Goal: Information Seeking & Learning: Learn about a topic

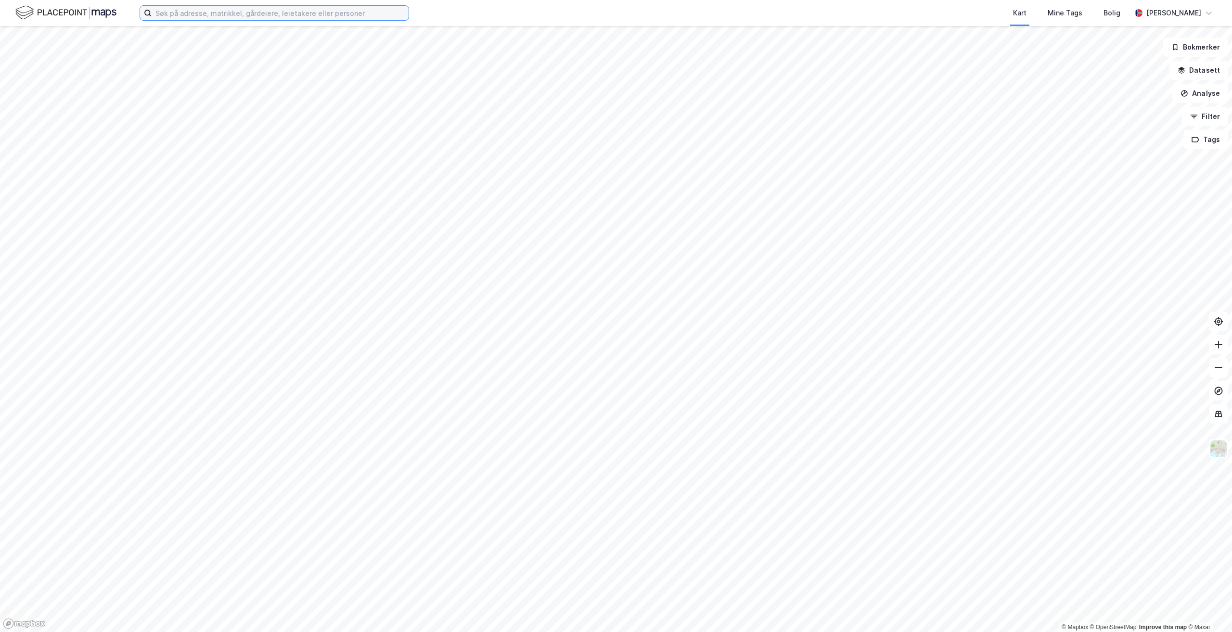
click at [298, 16] on input at bounding box center [280, 13] width 257 height 14
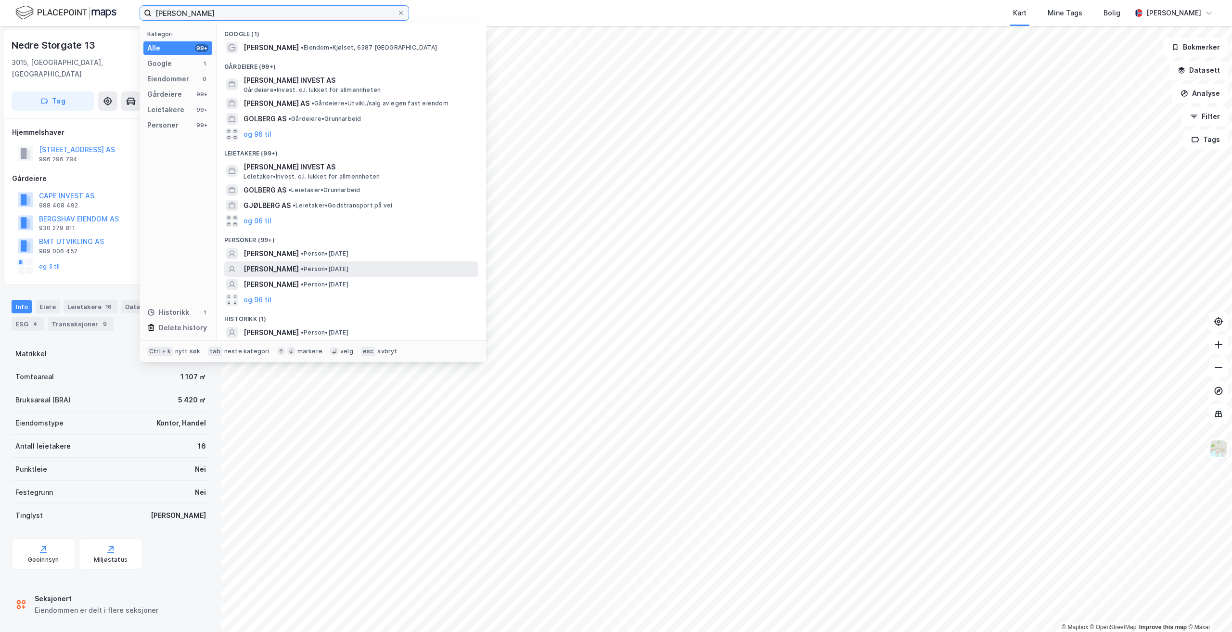
type input "[PERSON_NAME]"
click at [382, 267] on div "[PERSON_NAME] • Person • [DATE]" at bounding box center [359, 269] width 233 height 12
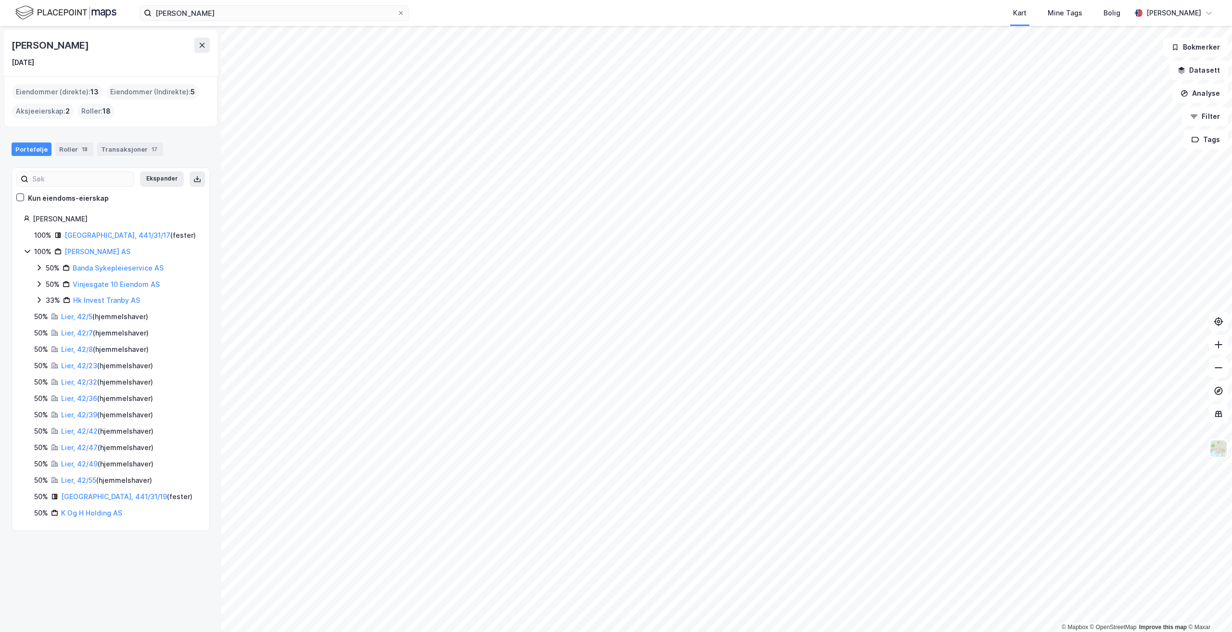
click at [38, 283] on icon at bounding box center [39, 284] width 8 height 8
click at [37, 267] on icon at bounding box center [39, 268] width 8 height 8
click at [38, 332] on icon at bounding box center [39, 333] width 8 height 8
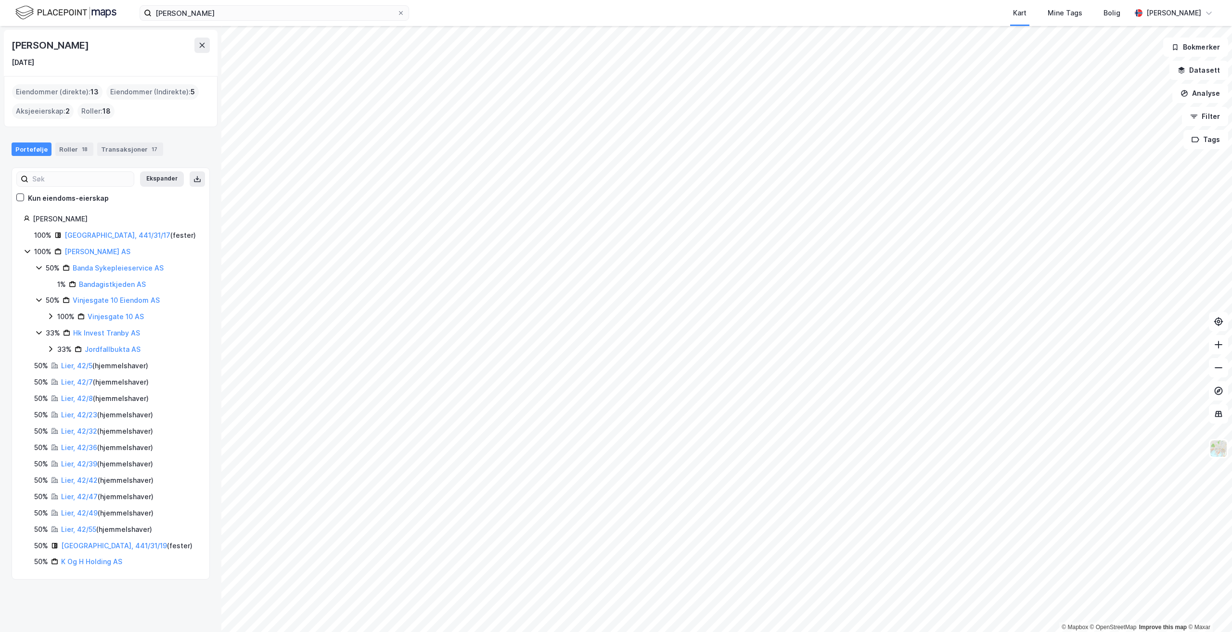
click at [49, 316] on icon at bounding box center [51, 316] width 8 height 8
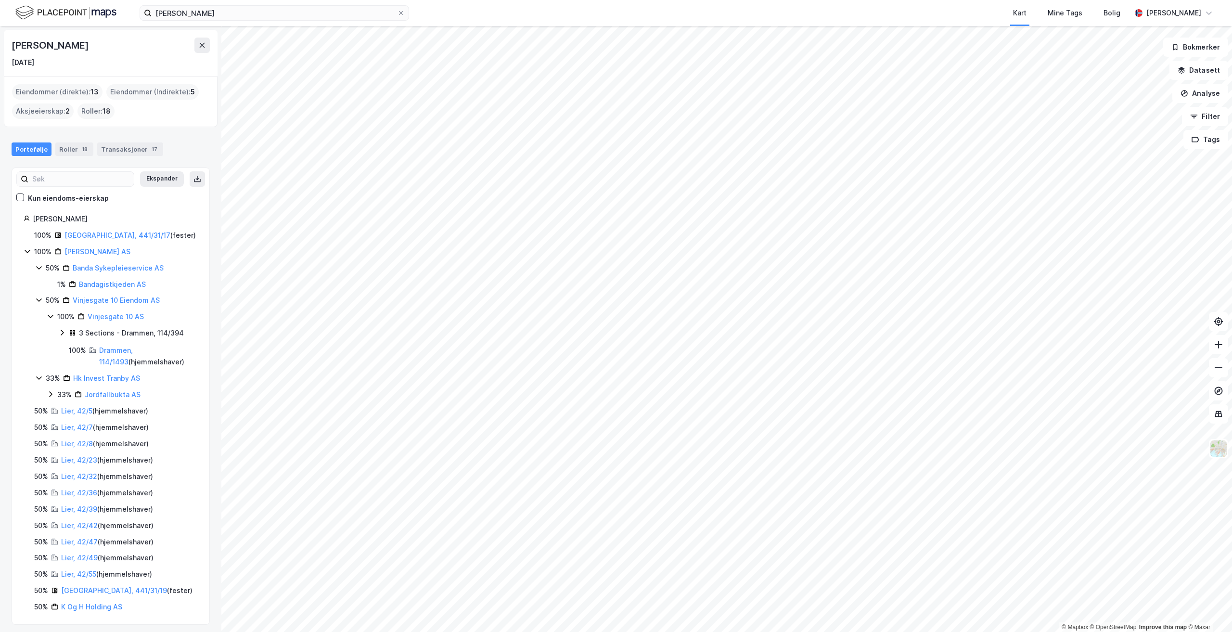
click at [50, 394] on icon at bounding box center [51, 394] width 8 height 8
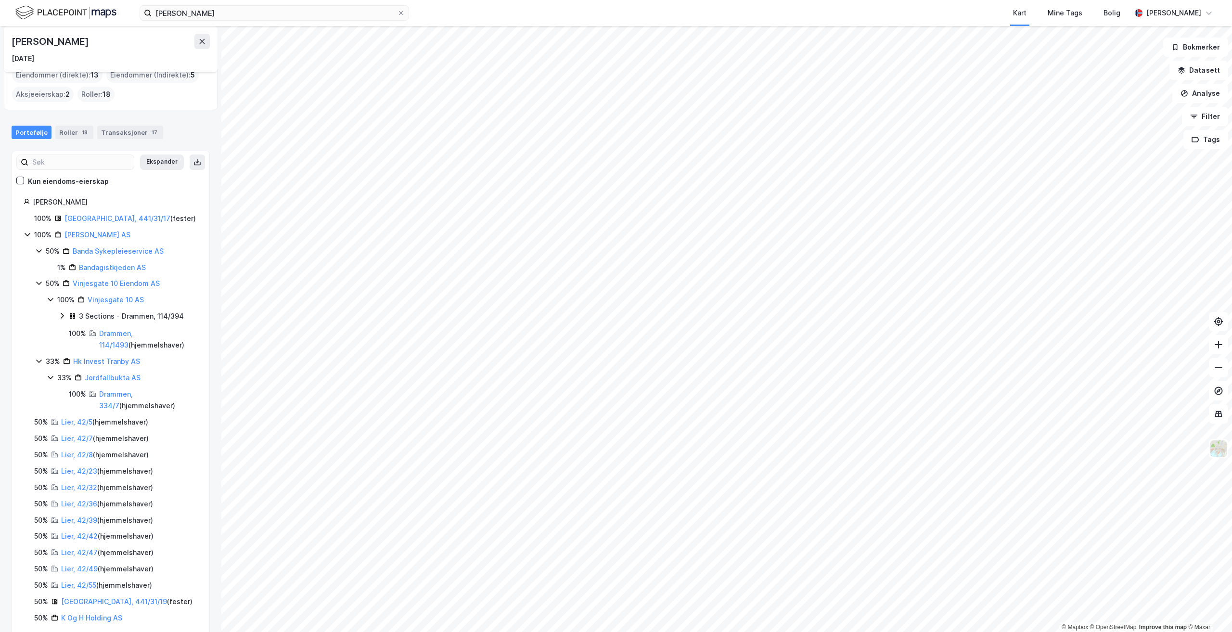
scroll to position [32, 0]
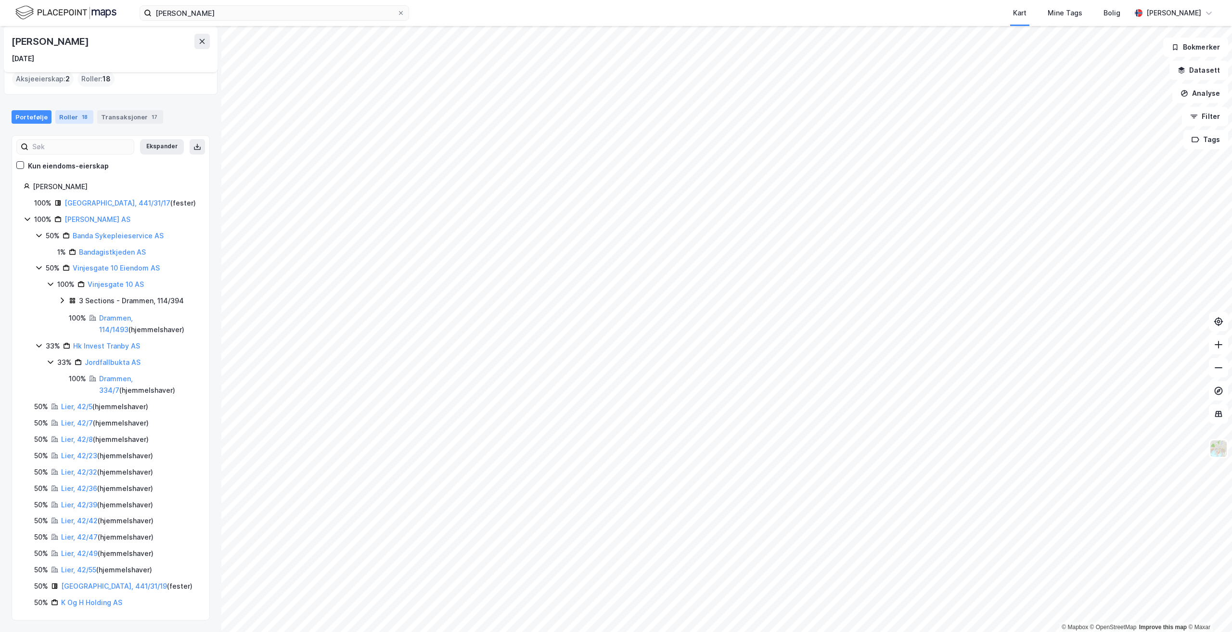
click at [73, 117] on div "Roller 18" at bounding box center [74, 116] width 38 height 13
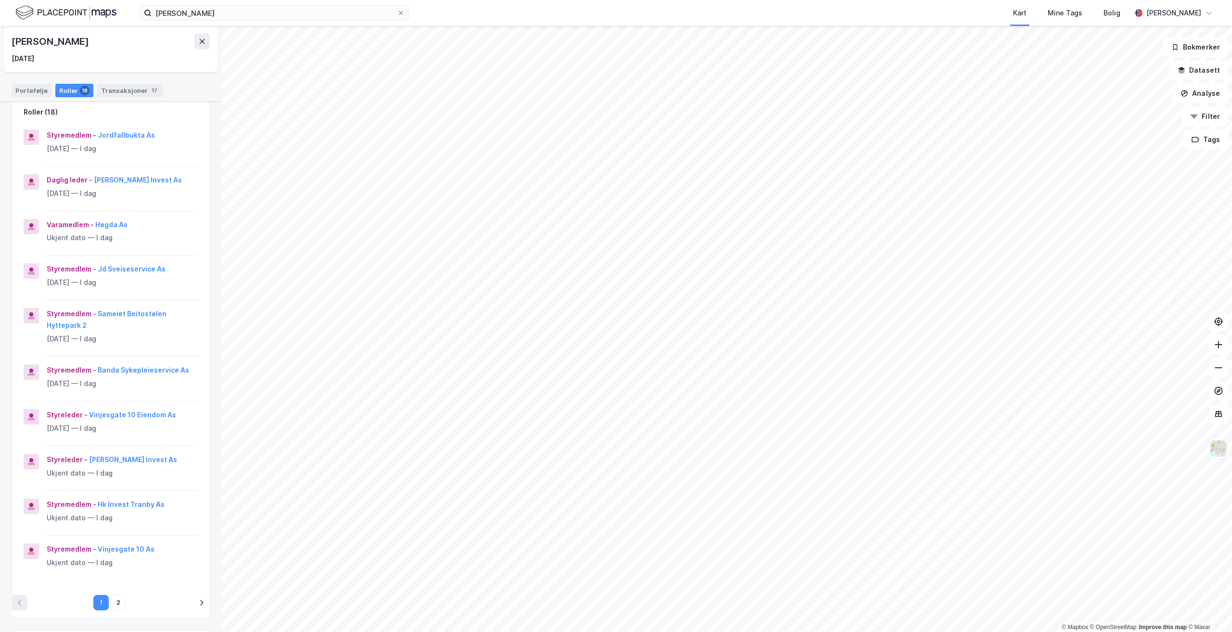
scroll to position [96, 0]
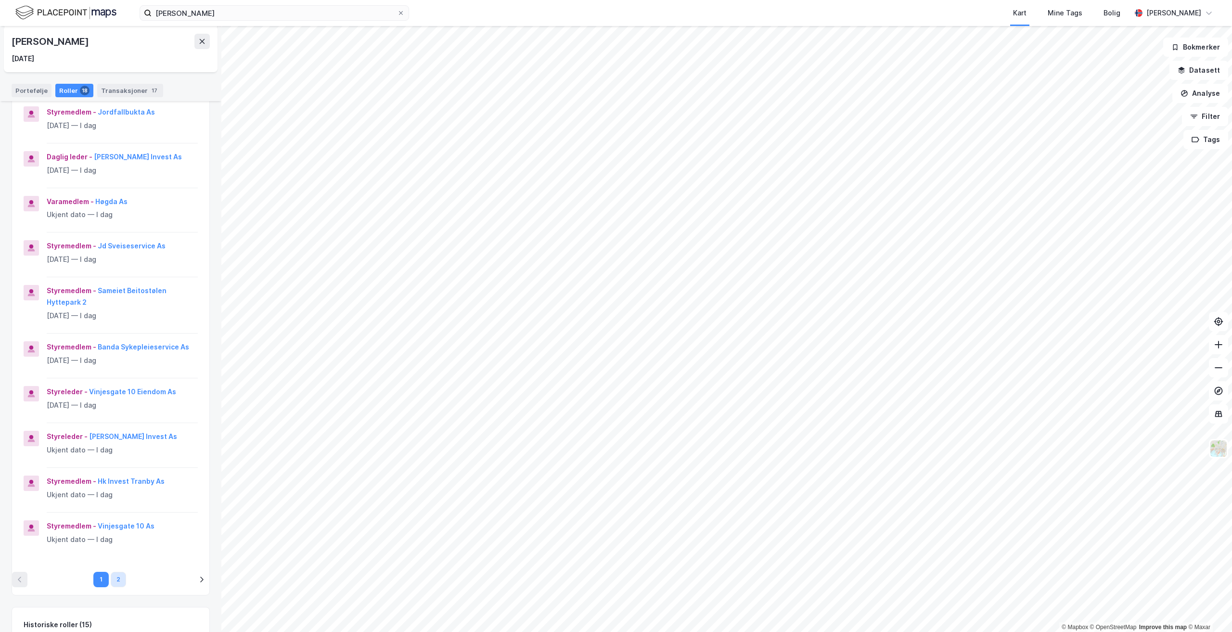
click at [113, 578] on button "2" at bounding box center [118, 579] width 15 height 15
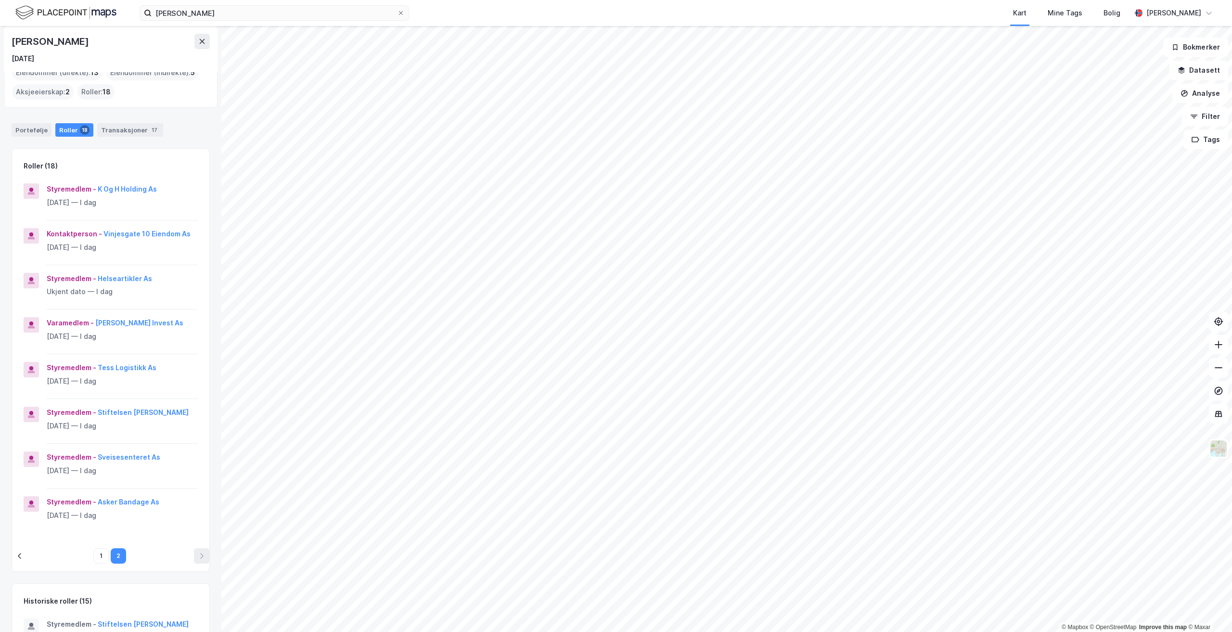
scroll to position [0, 0]
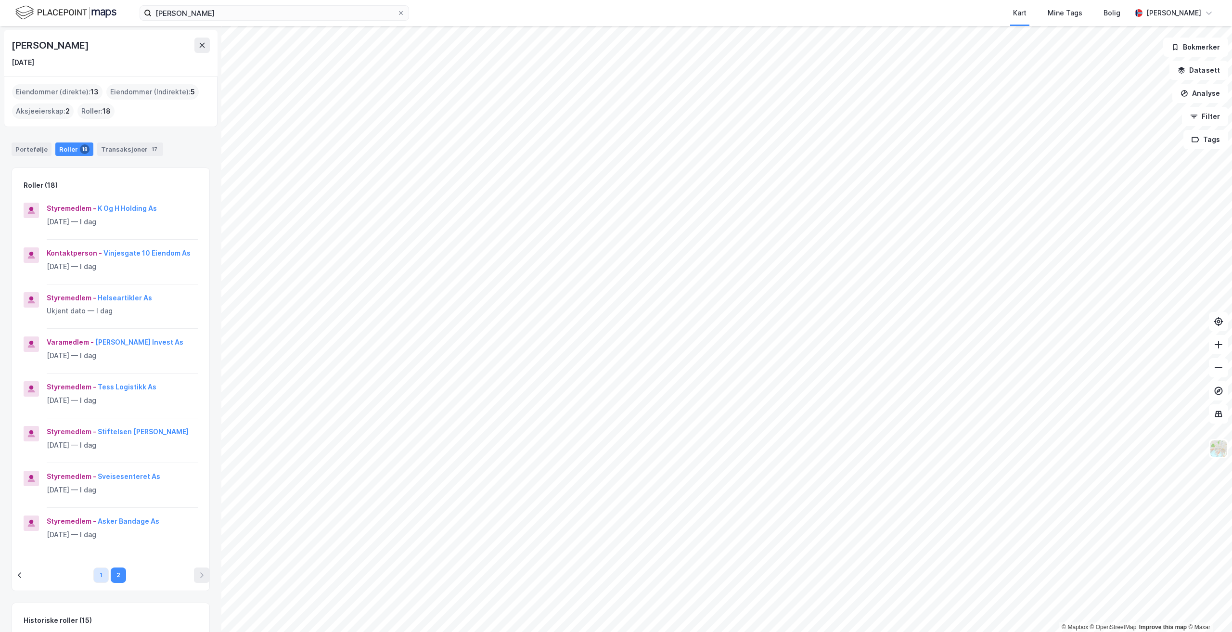
click at [100, 577] on button "1" at bounding box center [100, 574] width 15 height 15
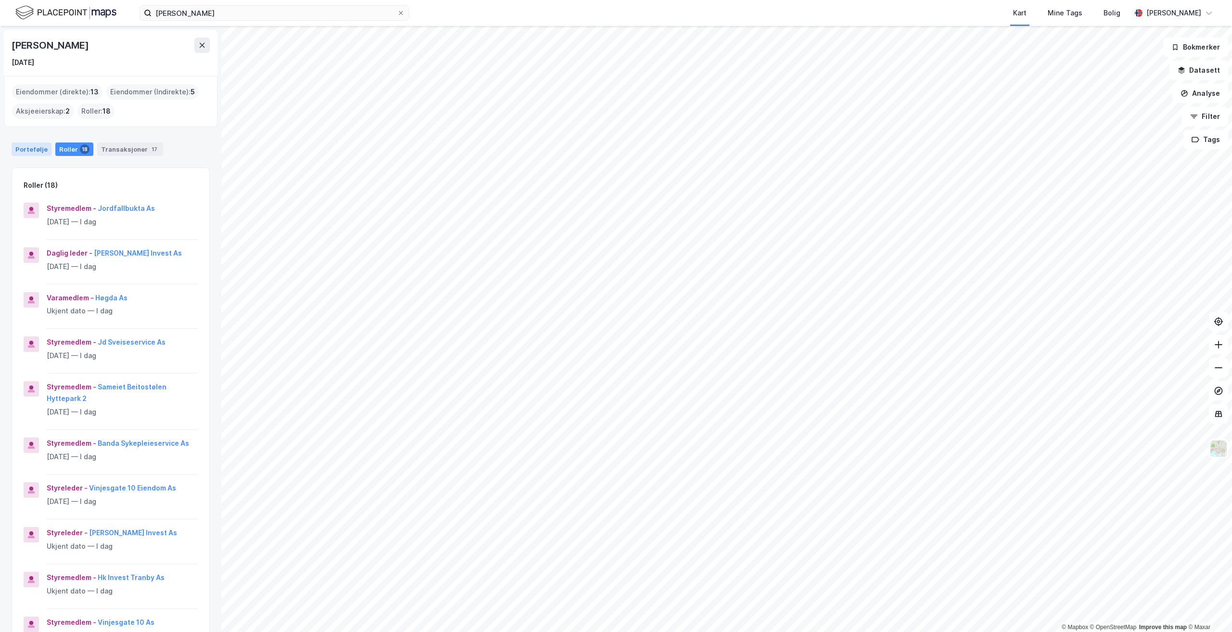
click at [33, 151] on div "Portefølje" at bounding box center [32, 148] width 40 height 13
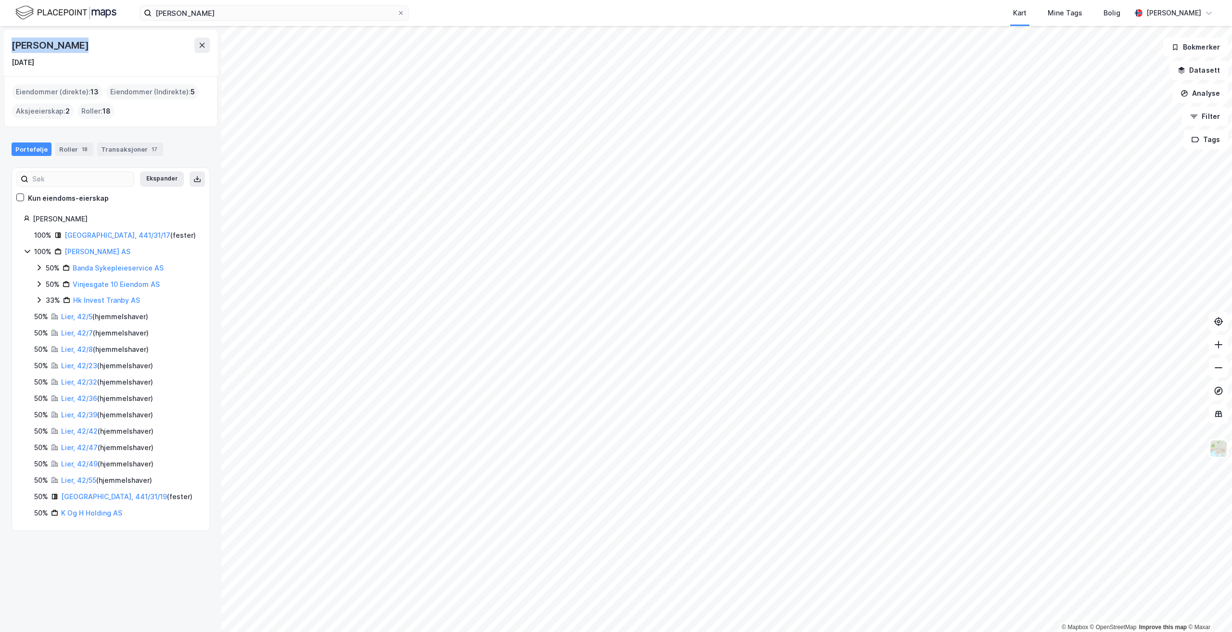
drag, startPoint x: 13, startPoint y: 45, endPoint x: 85, endPoint y: 48, distance: 71.8
click at [85, 48] on div "[PERSON_NAME]" at bounding box center [111, 45] width 198 height 15
click at [38, 269] on icon at bounding box center [39, 268] width 3 height 6
click at [41, 301] on icon at bounding box center [39, 300] width 8 height 8
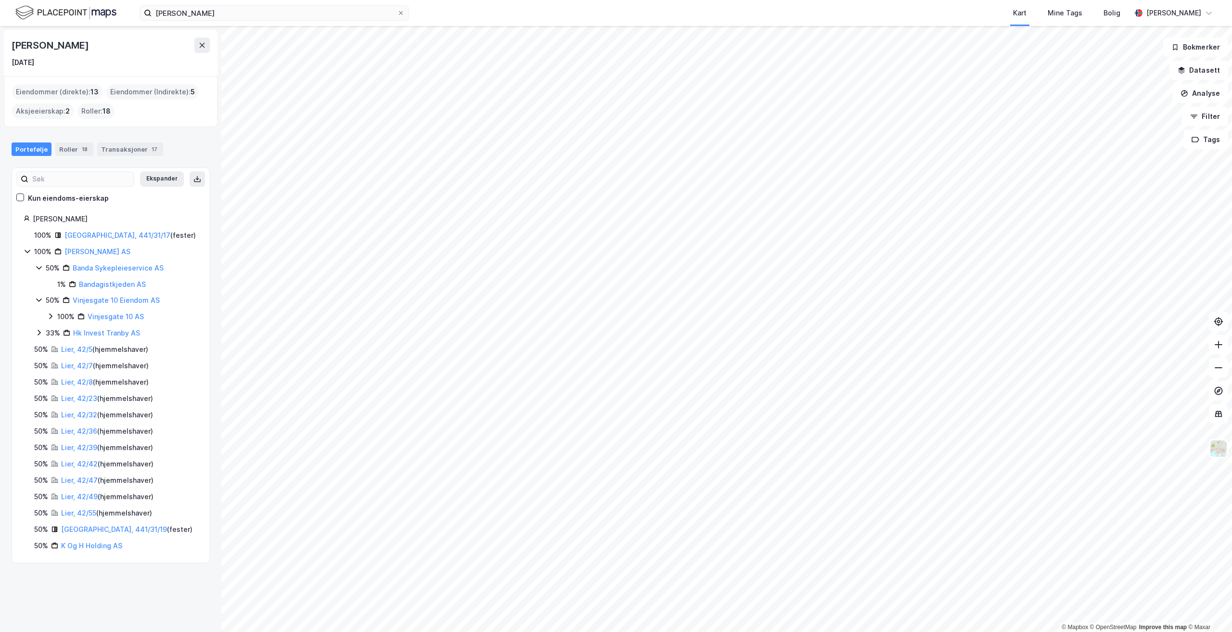
click at [38, 333] on icon at bounding box center [39, 333] width 8 height 8
click at [119, 148] on div "Transaksjoner 17" at bounding box center [130, 148] width 66 height 13
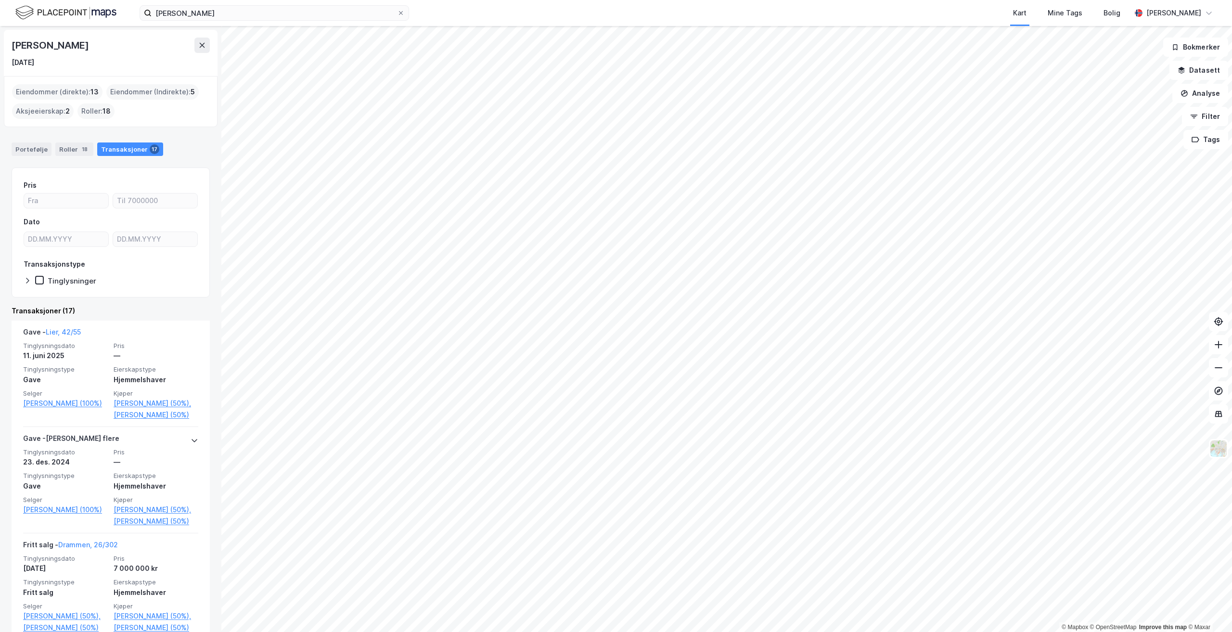
click at [92, 112] on div "Roller : 18" at bounding box center [95, 110] width 37 height 15
click at [33, 148] on div "Portefølje" at bounding box center [32, 148] width 40 height 13
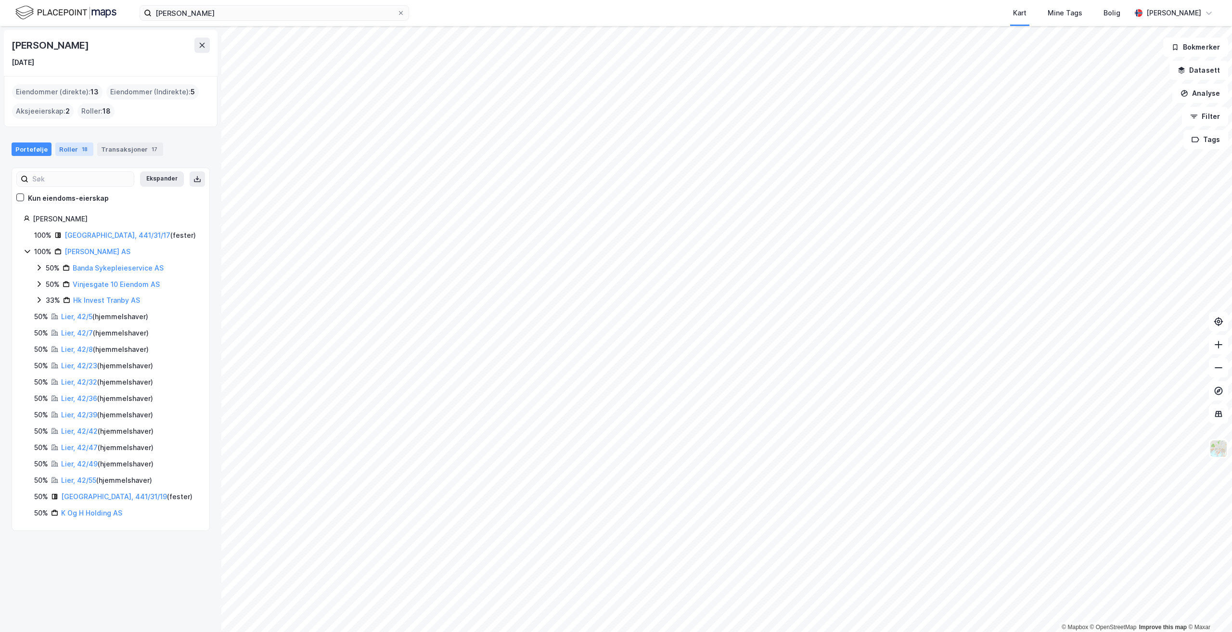
click at [71, 148] on div "Roller 18" at bounding box center [74, 148] width 38 height 13
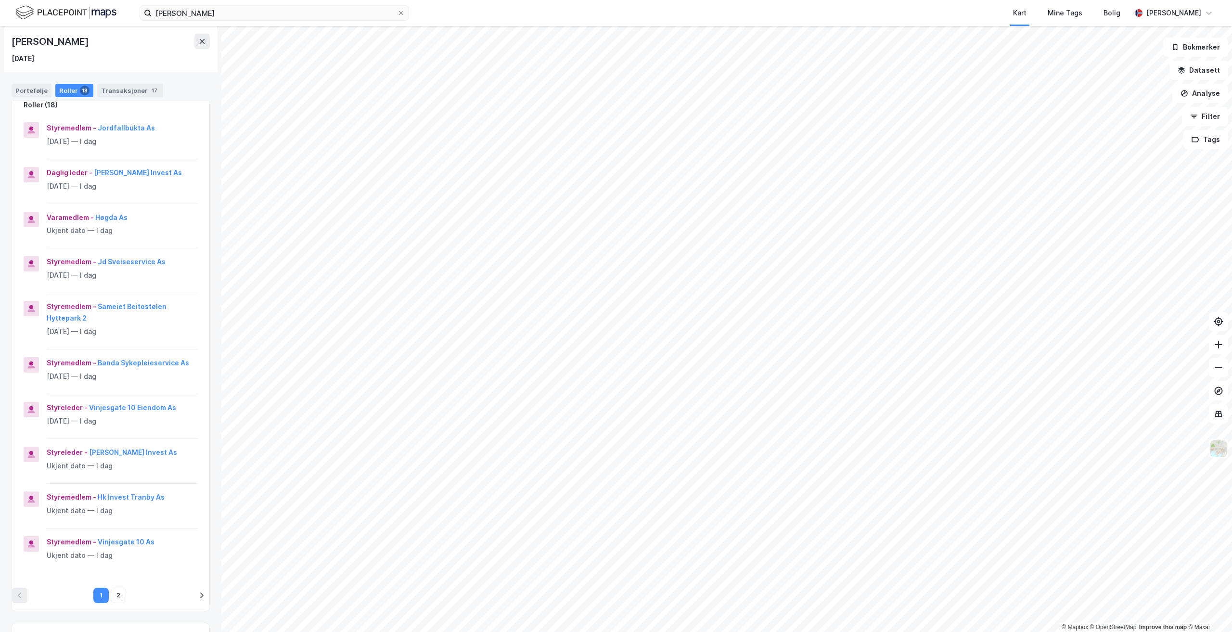
scroll to position [96, 0]
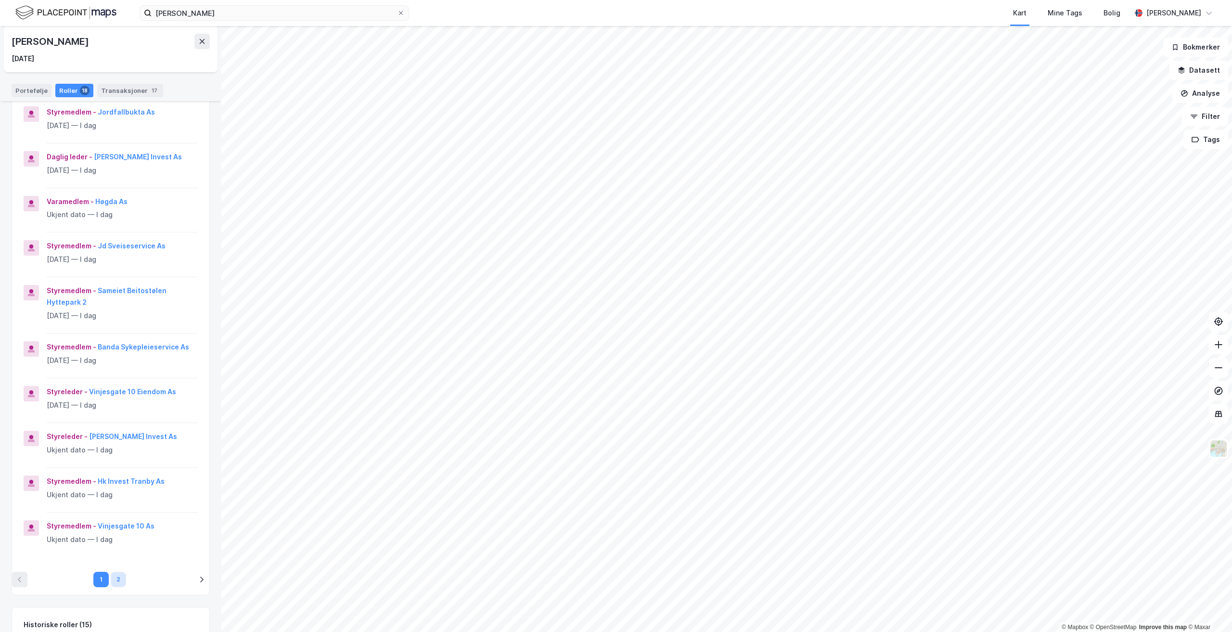
click at [119, 575] on button "2" at bounding box center [118, 579] width 15 height 15
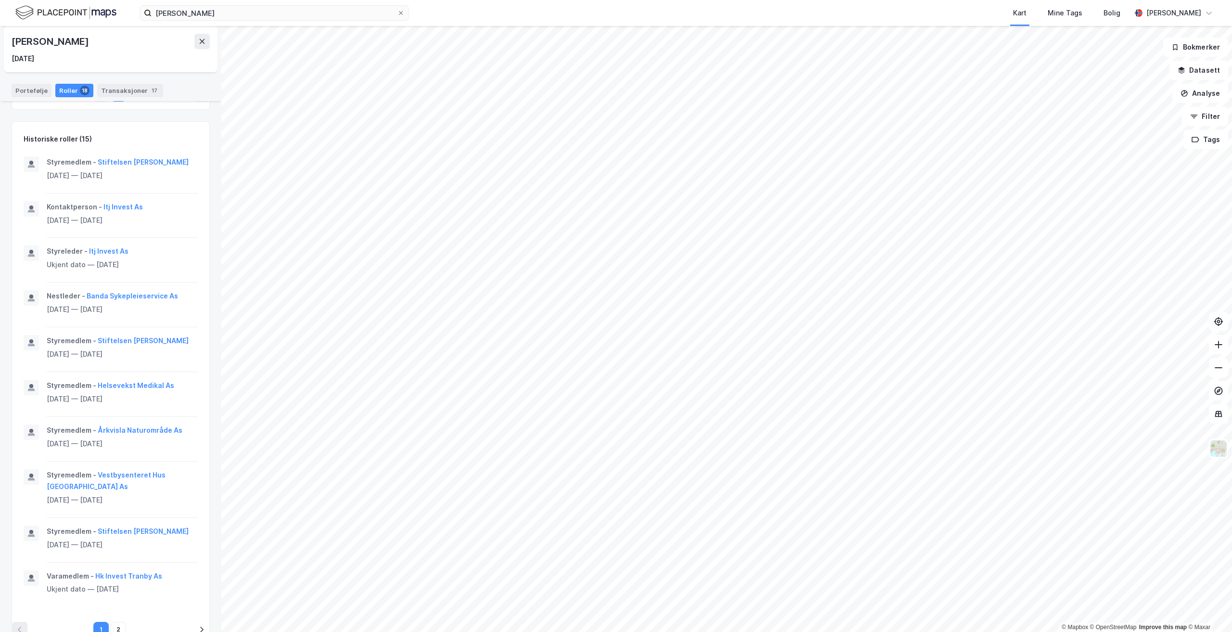
scroll to position [506, 0]
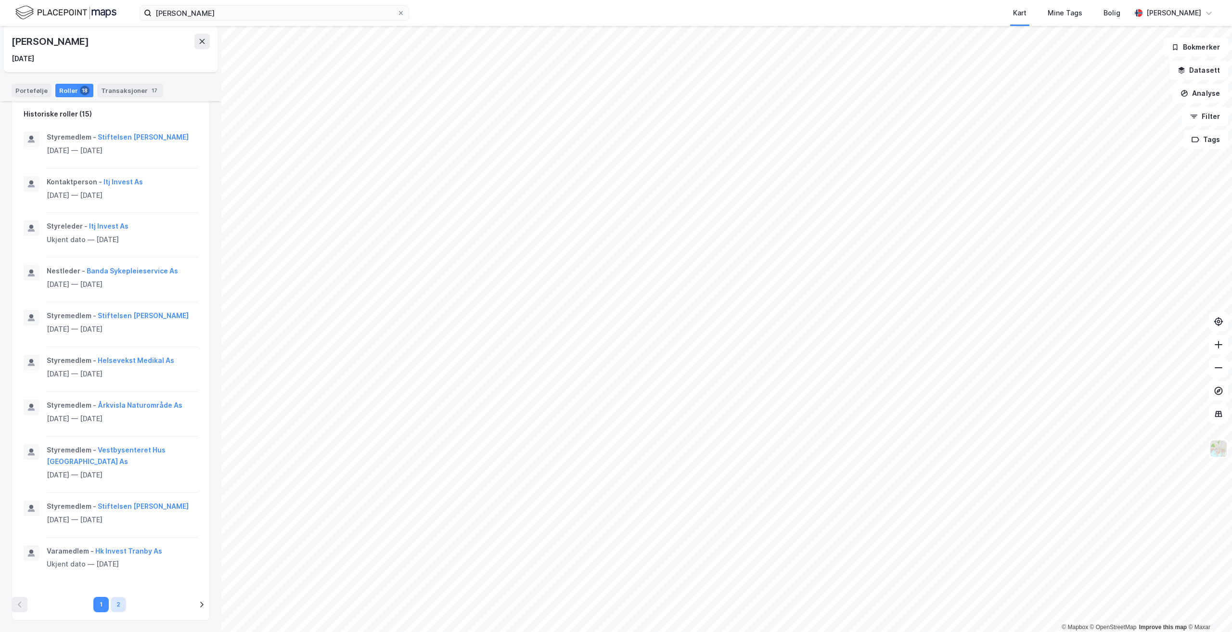
click at [114, 600] on button "2" at bounding box center [118, 604] width 15 height 15
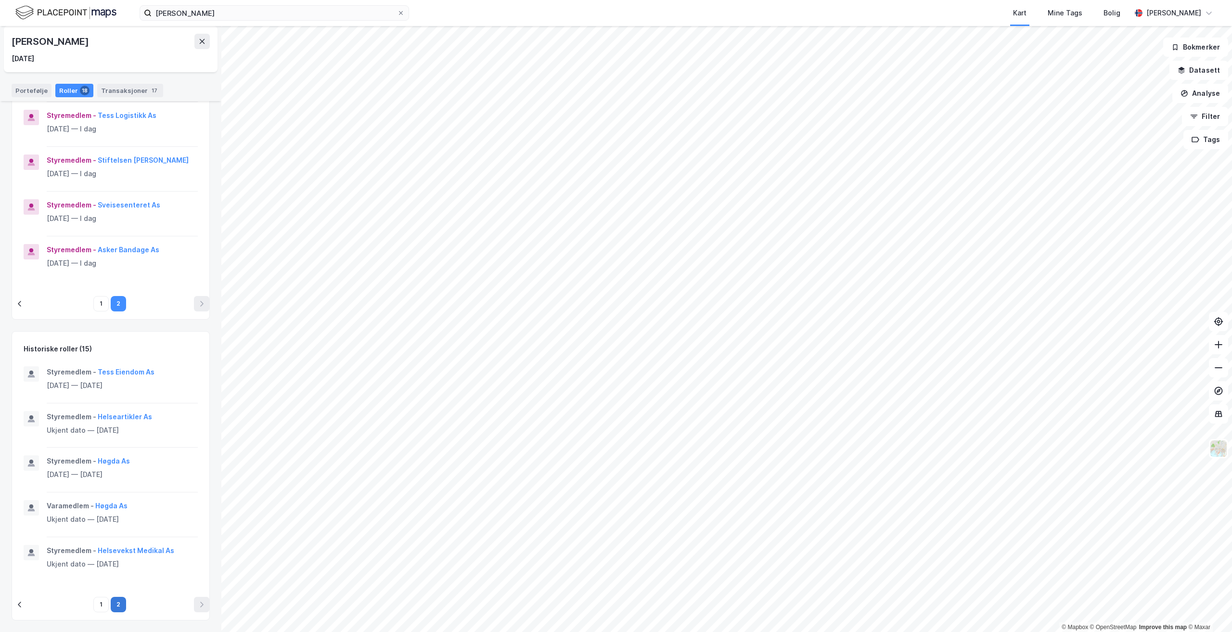
scroll to position [271, 0]
click at [98, 603] on button "1" at bounding box center [100, 604] width 15 height 15
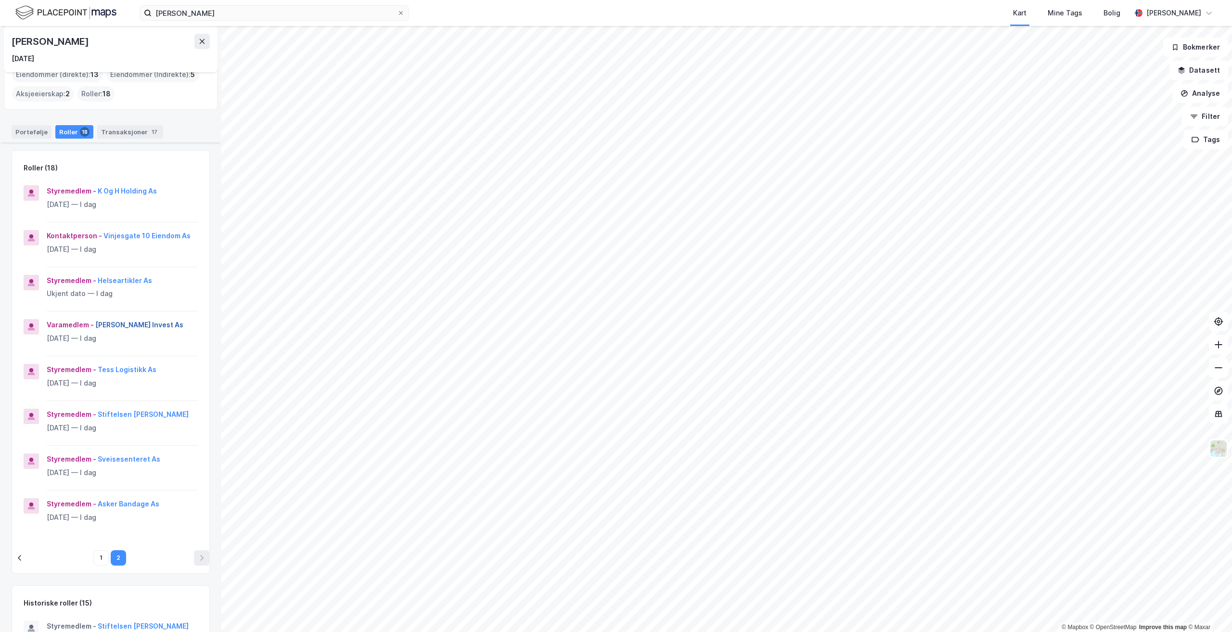
scroll to position [0, 0]
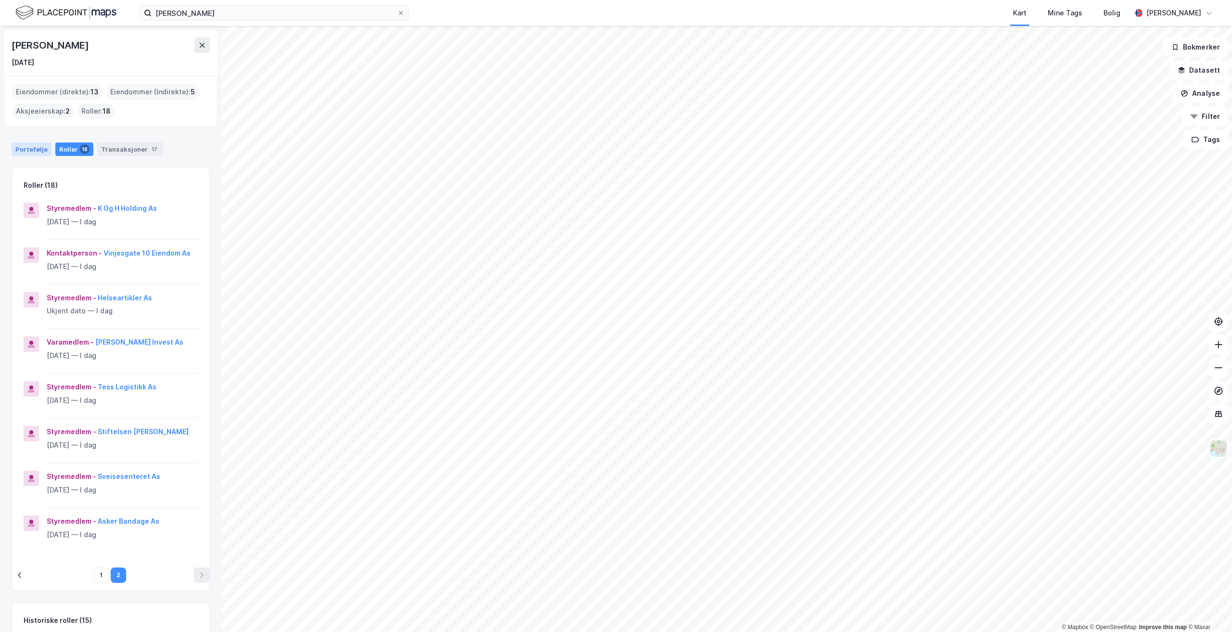
click at [37, 153] on div "Portefølje" at bounding box center [32, 148] width 40 height 13
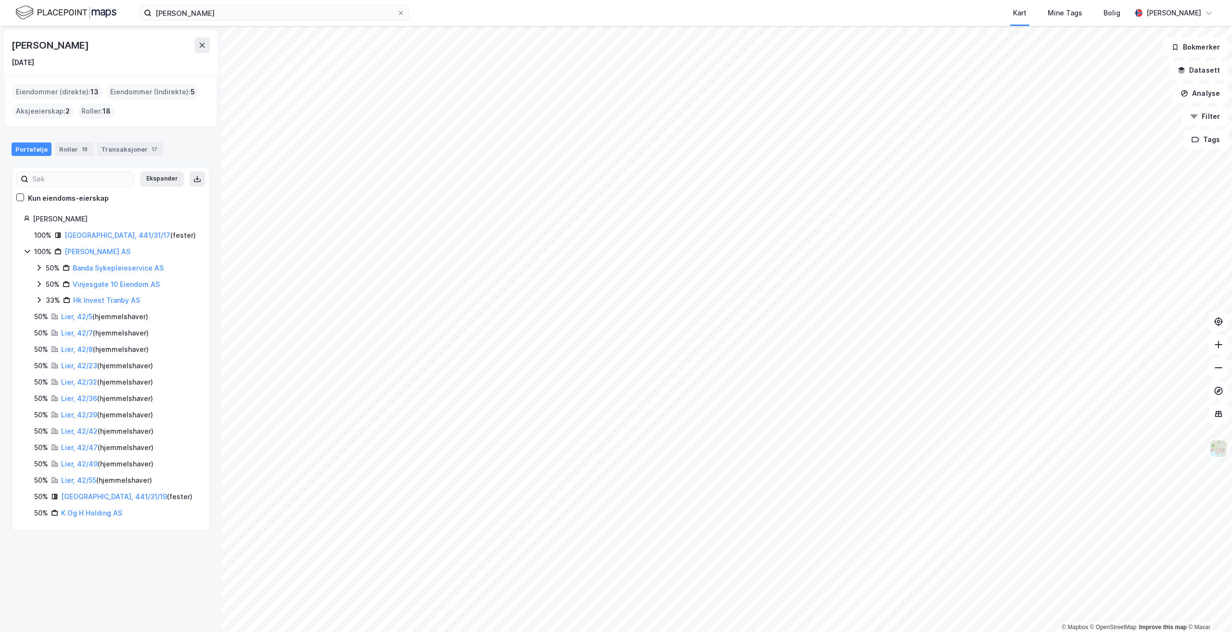
click at [41, 284] on icon at bounding box center [39, 284] width 8 height 8
click at [40, 317] on icon at bounding box center [39, 317] width 3 height 6
click at [50, 333] on icon at bounding box center [51, 333] width 8 height 8
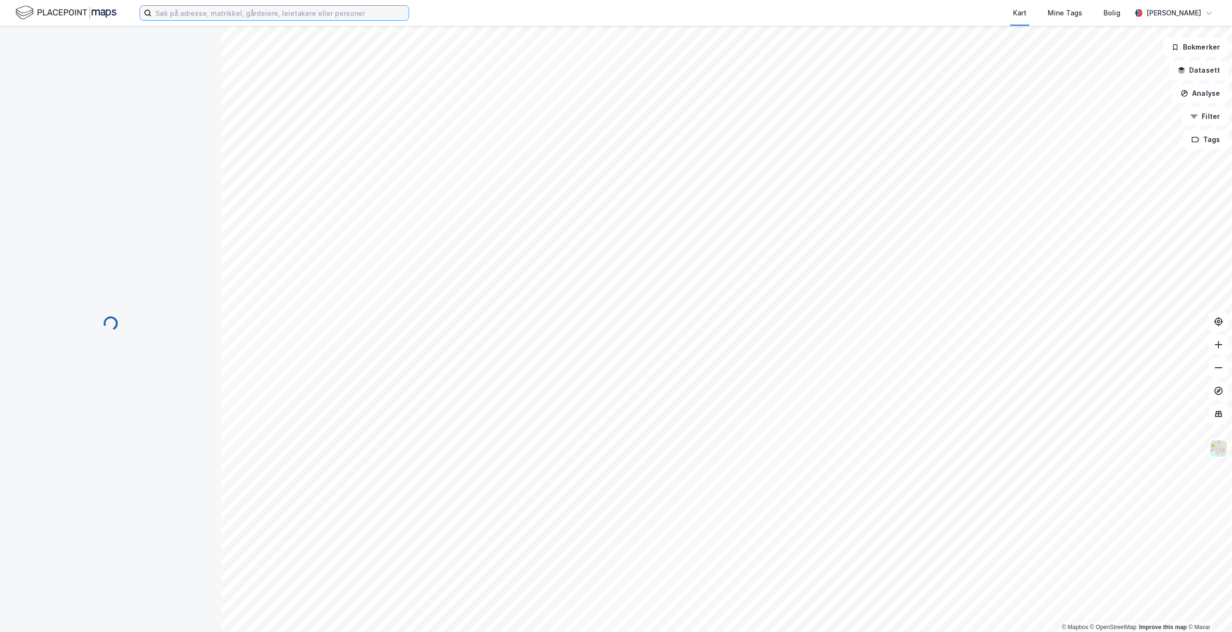
click at [345, 9] on input at bounding box center [280, 13] width 257 height 14
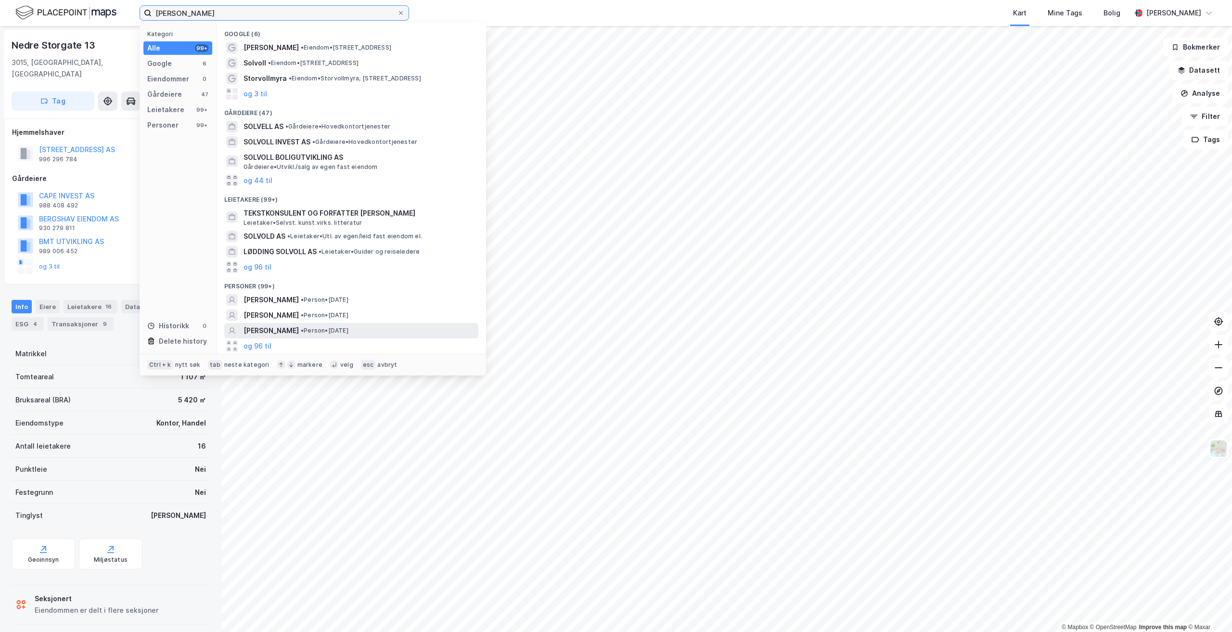
type input "kjersti solvoll"
click at [273, 331] on span "KJERSTI SOLVOLL JØLBERG" at bounding box center [270, 331] width 55 height 12
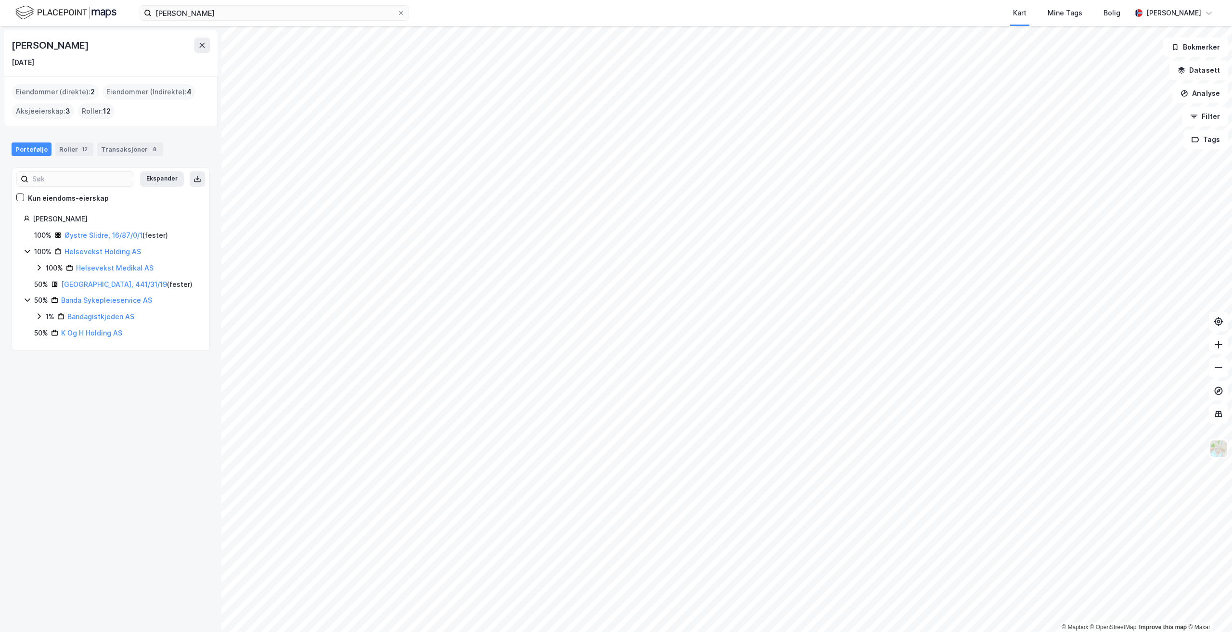
click at [29, 250] on icon at bounding box center [27, 251] width 5 height 3
click at [29, 250] on icon at bounding box center [28, 251] width 8 height 8
click at [41, 268] on icon at bounding box center [39, 268] width 8 height 8
click at [51, 285] on icon at bounding box center [50, 284] width 3 height 6
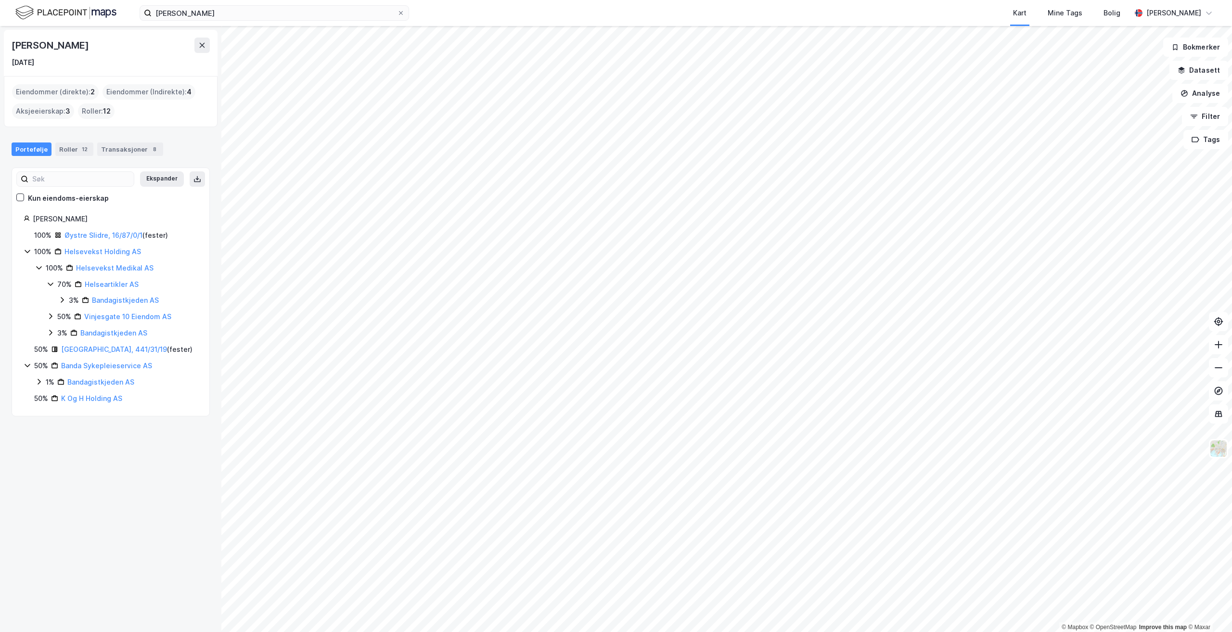
click at [64, 300] on icon at bounding box center [62, 300] width 3 height 6
click at [72, 317] on icon at bounding box center [74, 316] width 8 height 8
click at [84, 332] on icon at bounding box center [85, 333] width 8 height 8
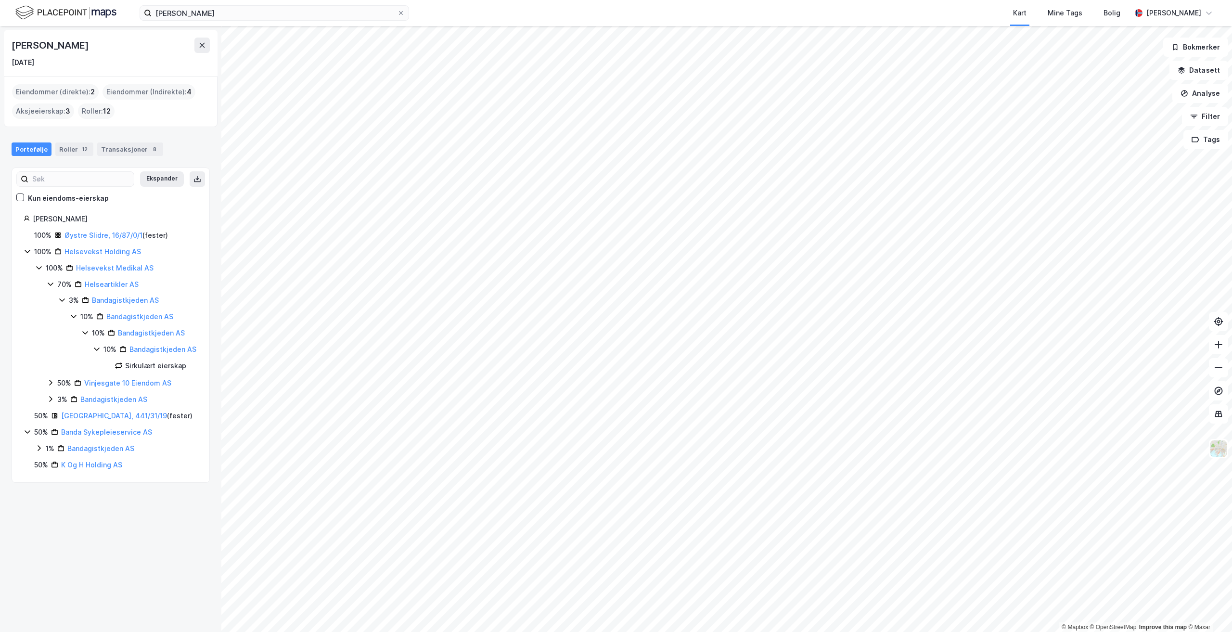
click at [49, 386] on icon at bounding box center [51, 383] width 8 height 8
click at [64, 403] on icon at bounding box center [62, 399] width 8 height 8
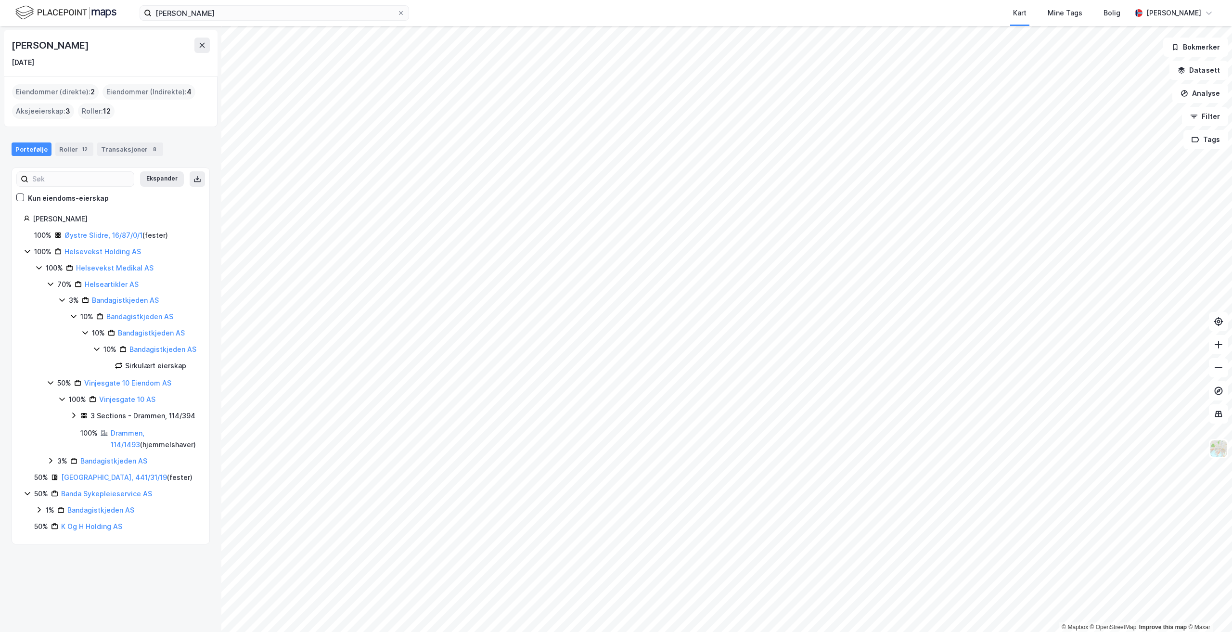
click at [53, 464] on icon at bounding box center [51, 461] width 8 height 8
click at [63, 480] on icon at bounding box center [62, 477] width 3 height 6
click at [74, 497] on icon at bounding box center [74, 493] width 8 height 8
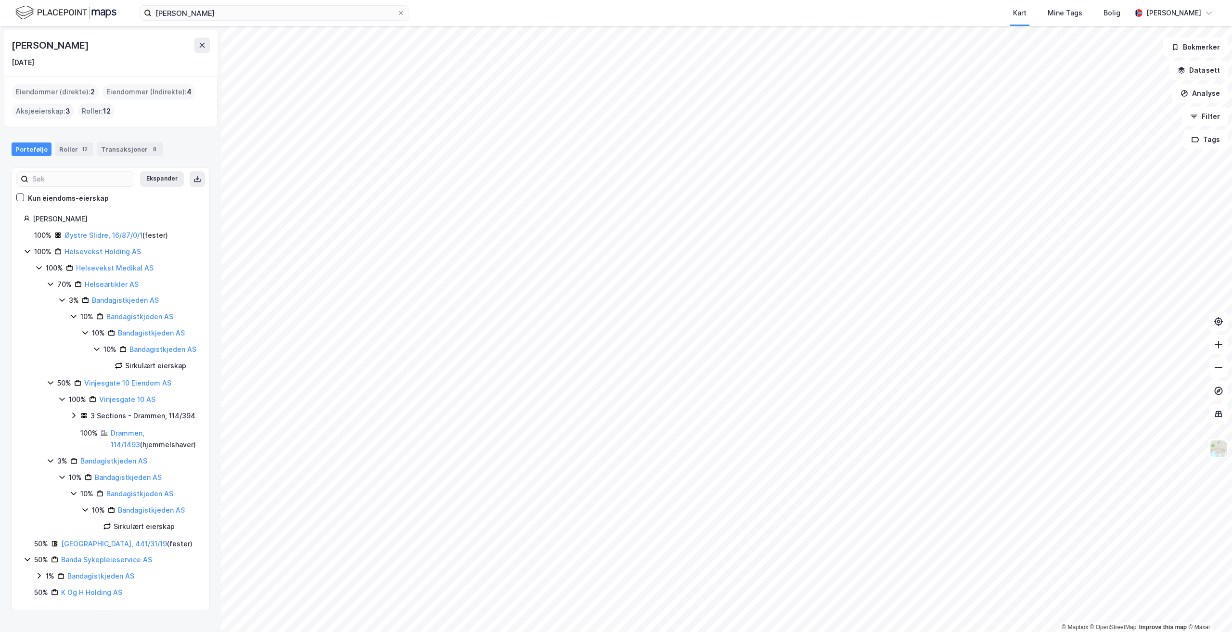
scroll to position [12, 0]
click at [28, 562] on icon at bounding box center [27, 559] width 5 height 3
click at [26, 563] on icon at bounding box center [28, 559] width 8 height 8
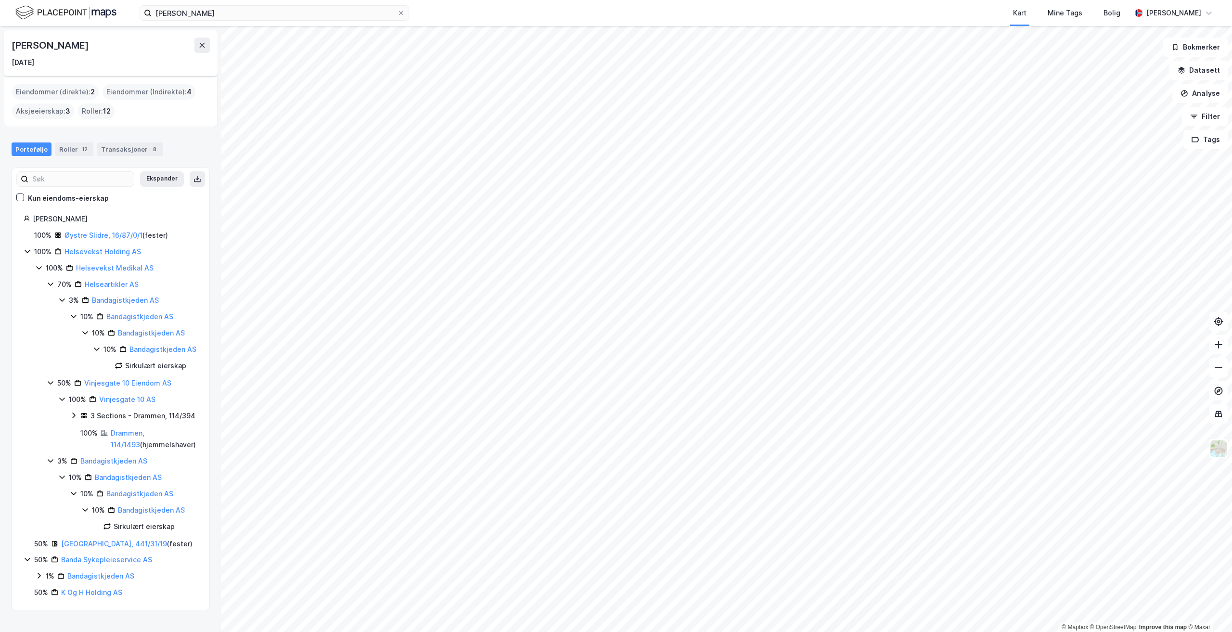
click at [41, 579] on icon at bounding box center [39, 576] width 8 height 8
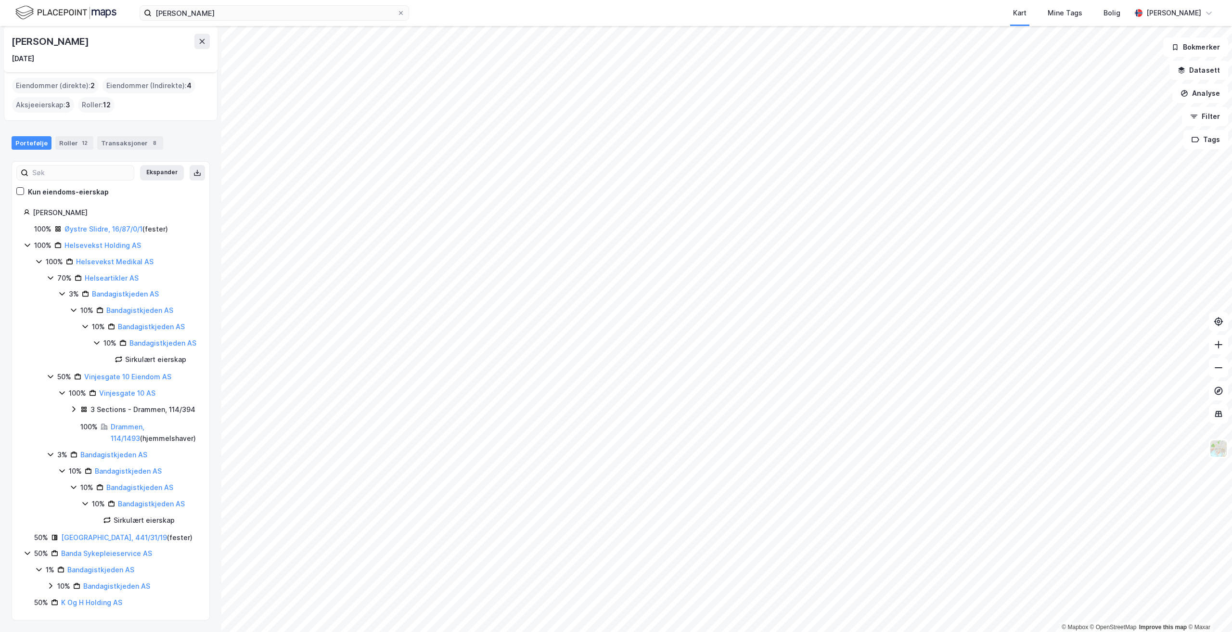
click at [76, 489] on icon at bounding box center [73, 487] width 5 height 3
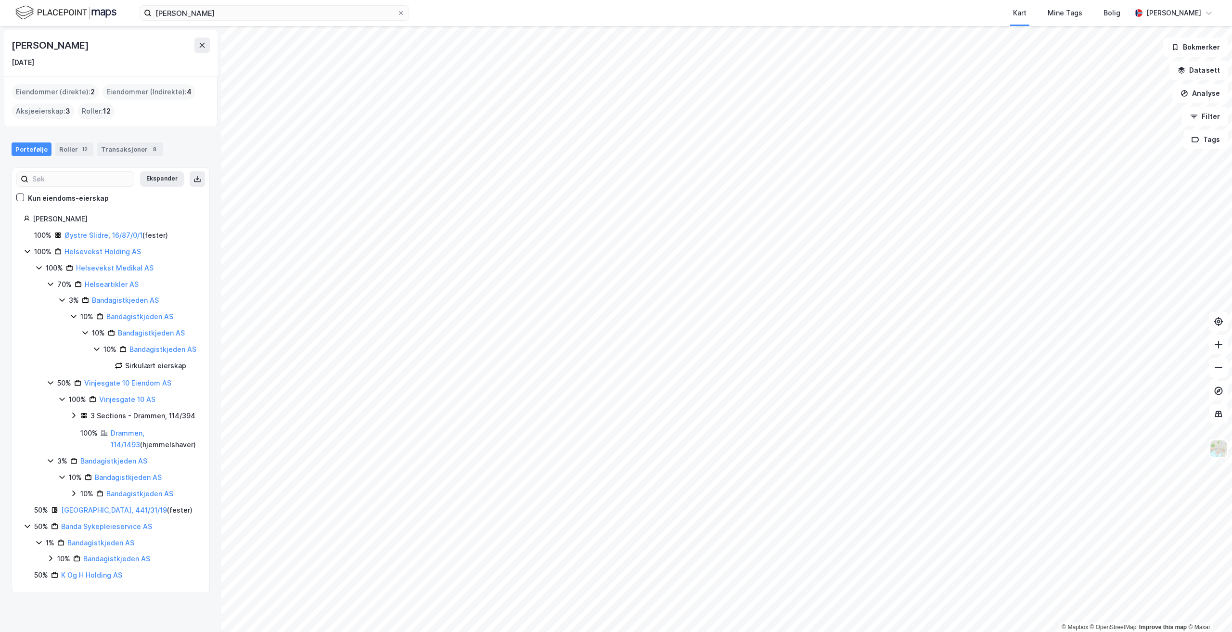
scroll to position [0, 0]
click at [89, 333] on div "10% Bandagistkjeden AS" at bounding box center [139, 333] width 116 height 12
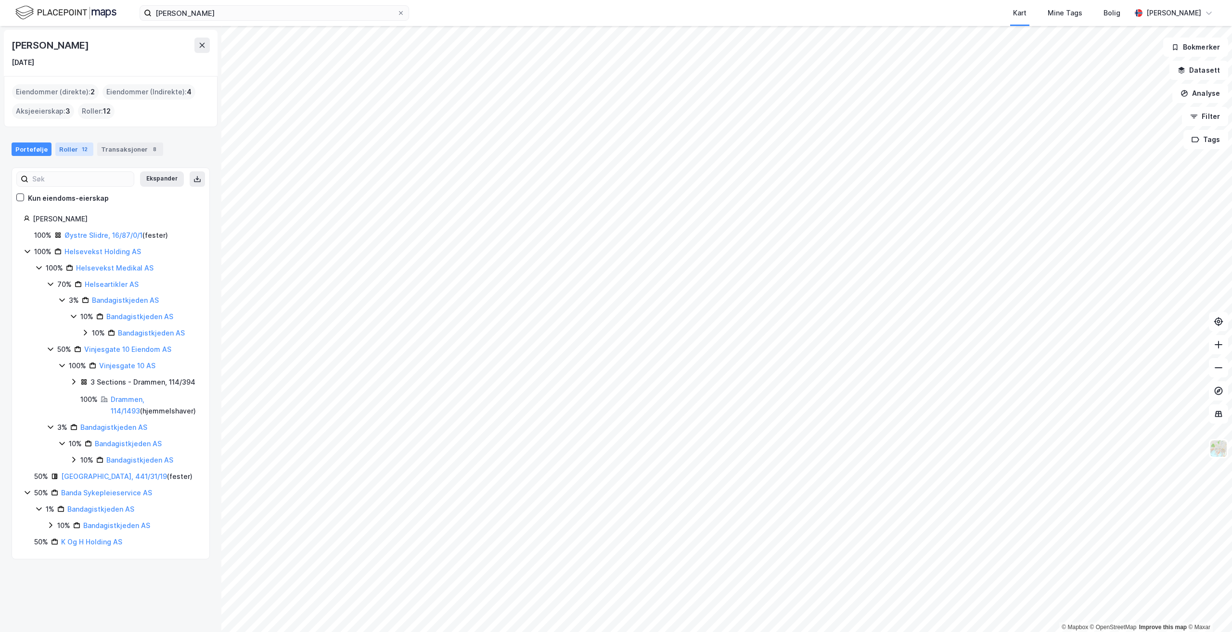
click at [72, 150] on div "Roller 12" at bounding box center [74, 148] width 38 height 13
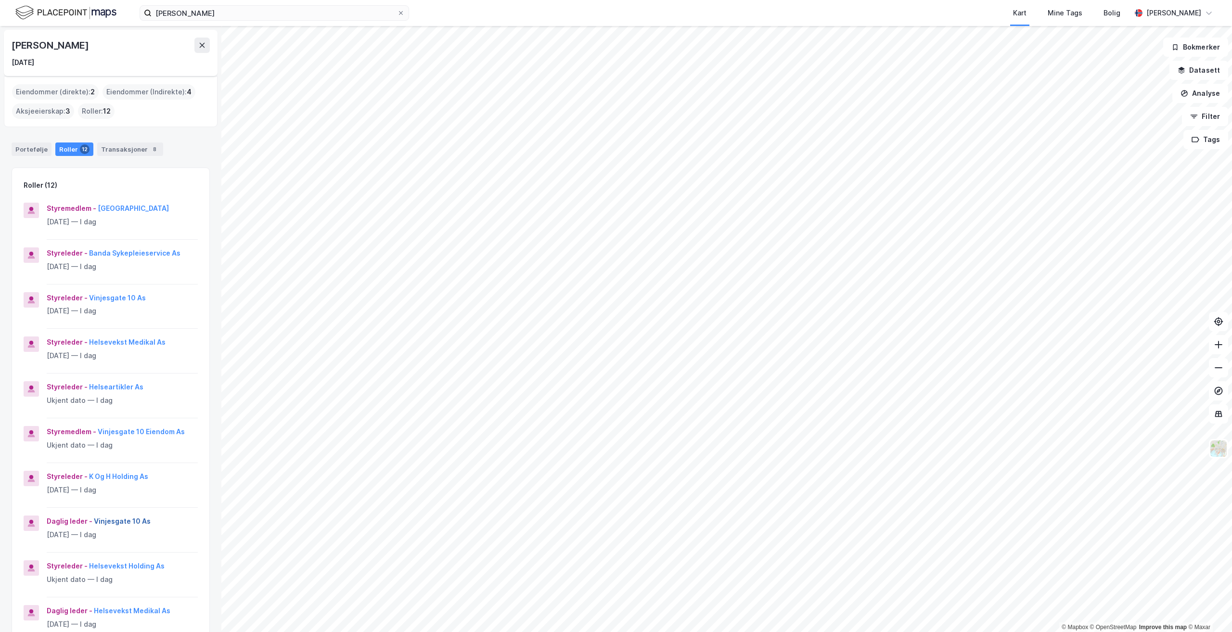
scroll to position [96, 0]
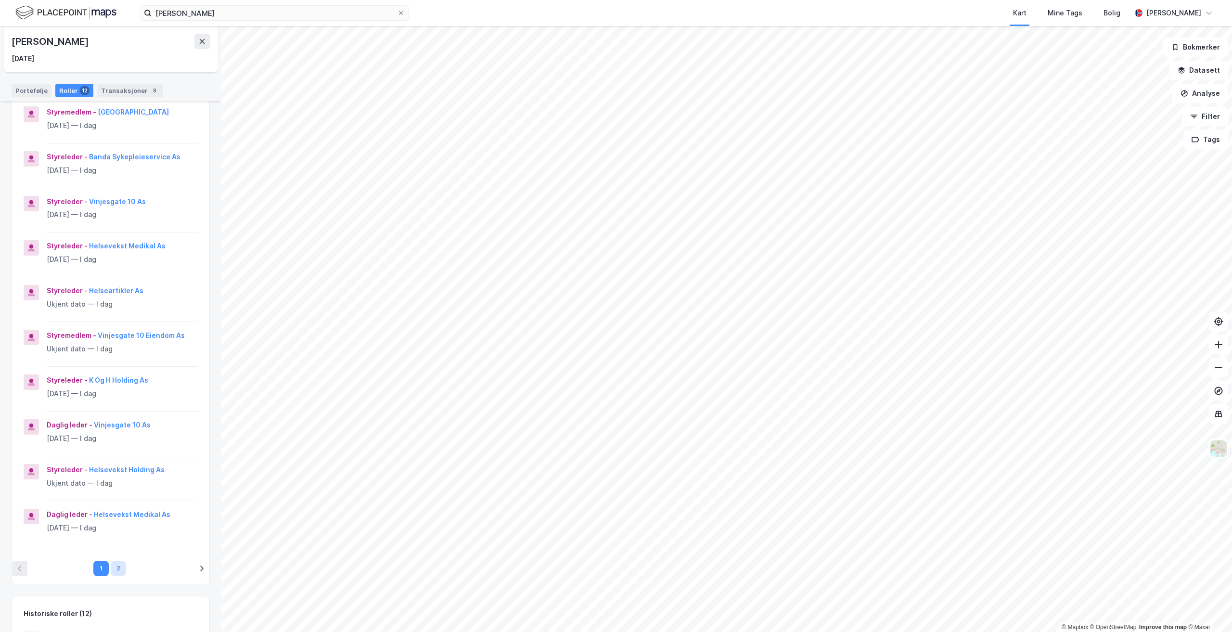
click at [114, 571] on button "2" at bounding box center [118, 568] width 15 height 15
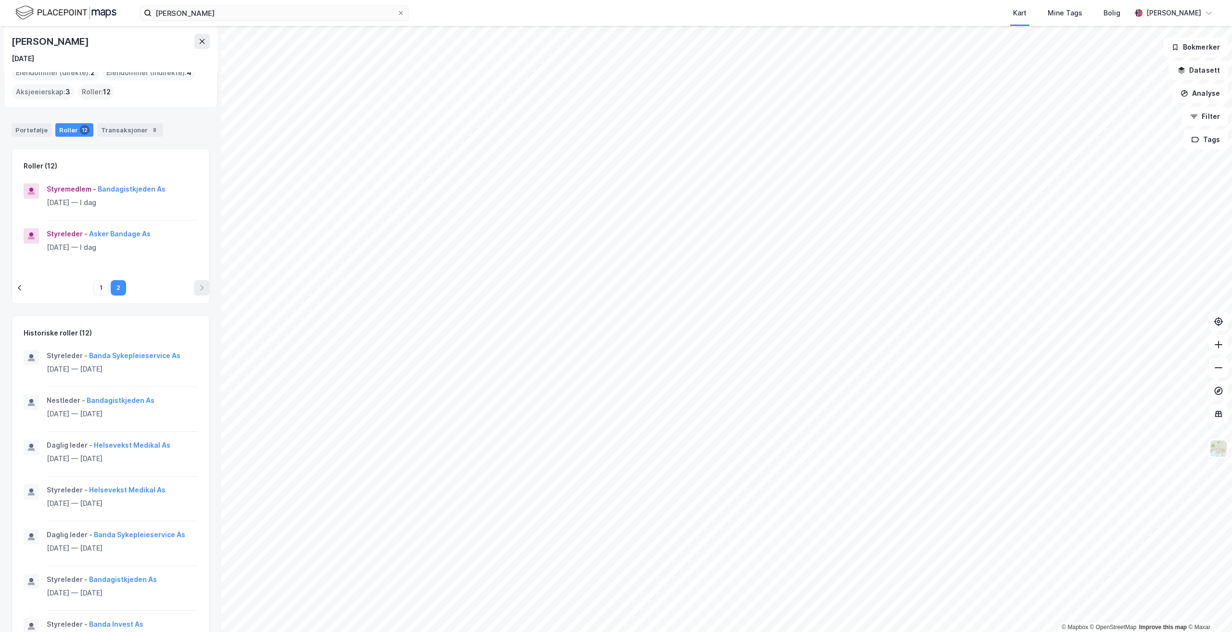
scroll to position [0, 0]
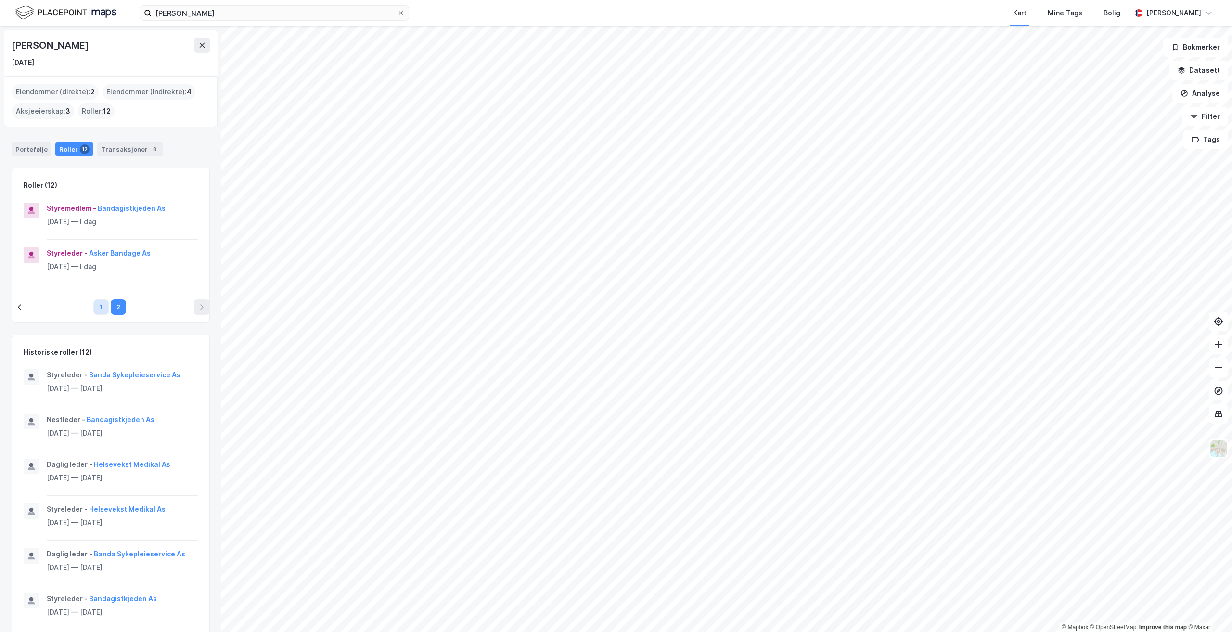
click at [96, 306] on button "1" at bounding box center [100, 306] width 15 height 15
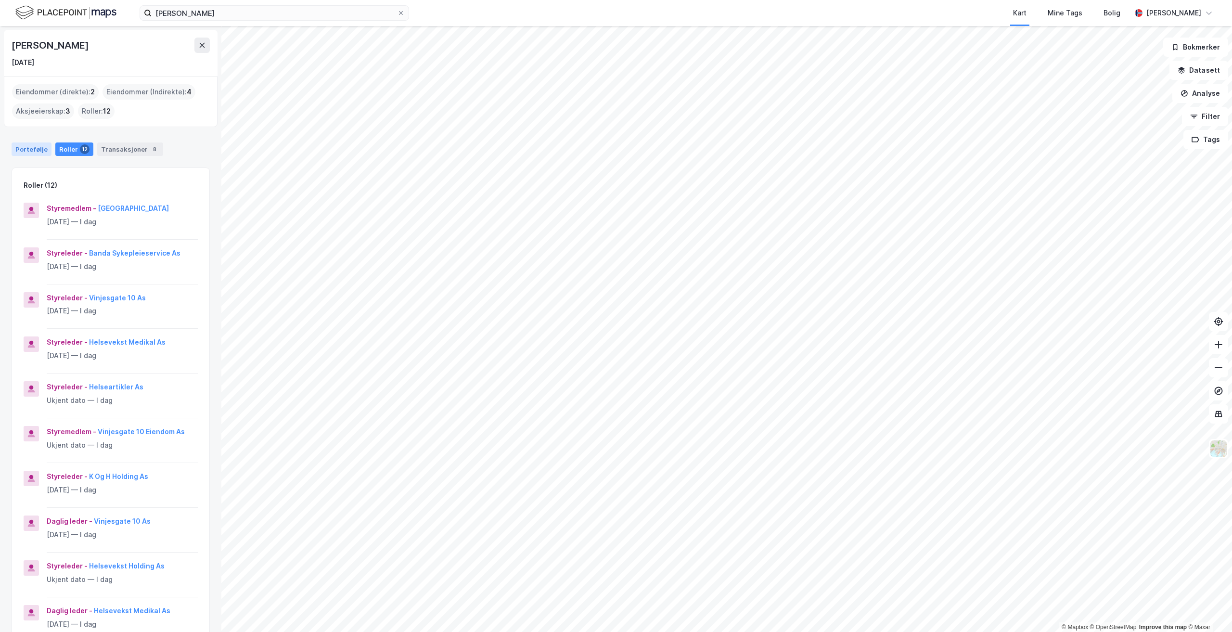
click at [40, 147] on div "Portefølje" at bounding box center [32, 148] width 40 height 13
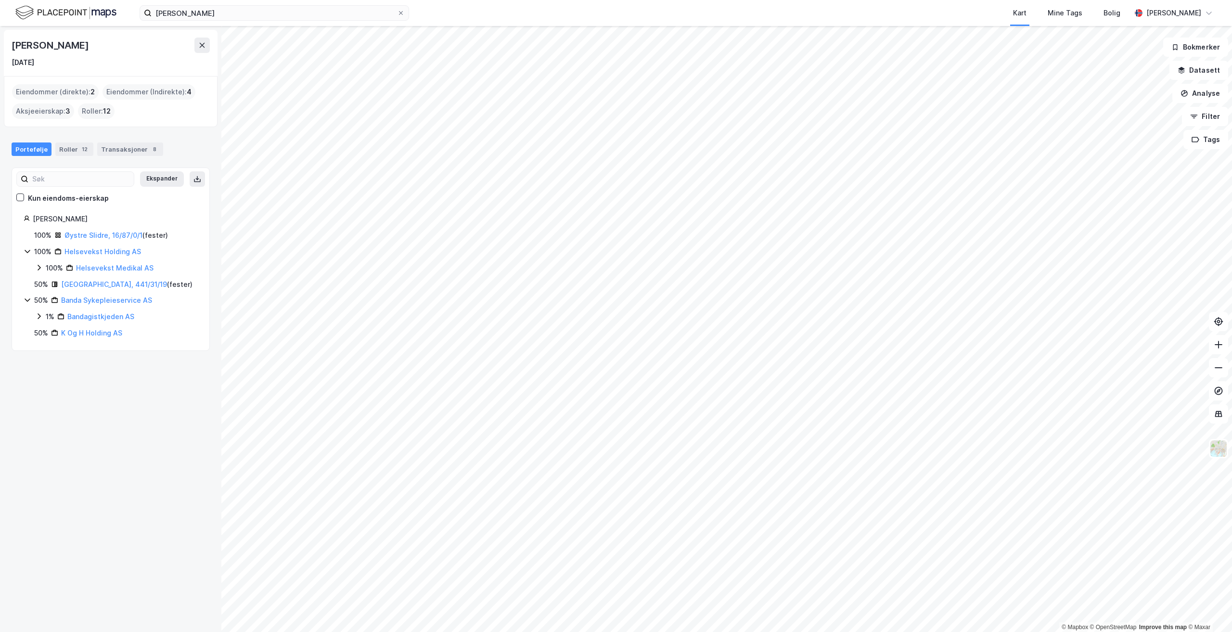
drag, startPoint x: 21, startPoint y: 45, endPoint x: 107, endPoint y: 45, distance: 86.1
click at [90, 45] on div "Kjersti Solvoll Jølberg" at bounding box center [51, 45] width 79 height 15
click at [36, 269] on icon at bounding box center [39, 268] width 8 height 8
click at [52, 298] on icon at bounding box center [51, 300] width 8 height 8
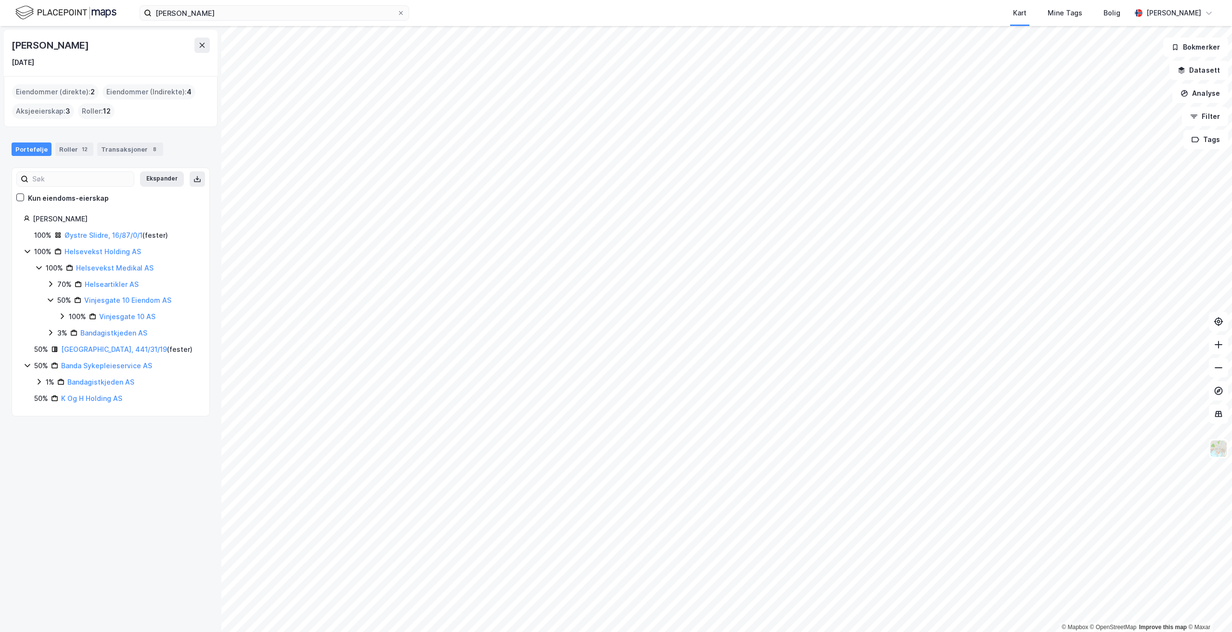
click at [52, 330] on icon at bounding box center [51, 333] width 8 height 8
click at [51, 284] on icon at bounding box center [51, 284] width 8 height 8
click at [37, 413] on icon at bounding box center [39, 414] width 8 height 8
click at [72, 149] on div "Roller 12" at bounding box center [74, 148] width 38 height 13
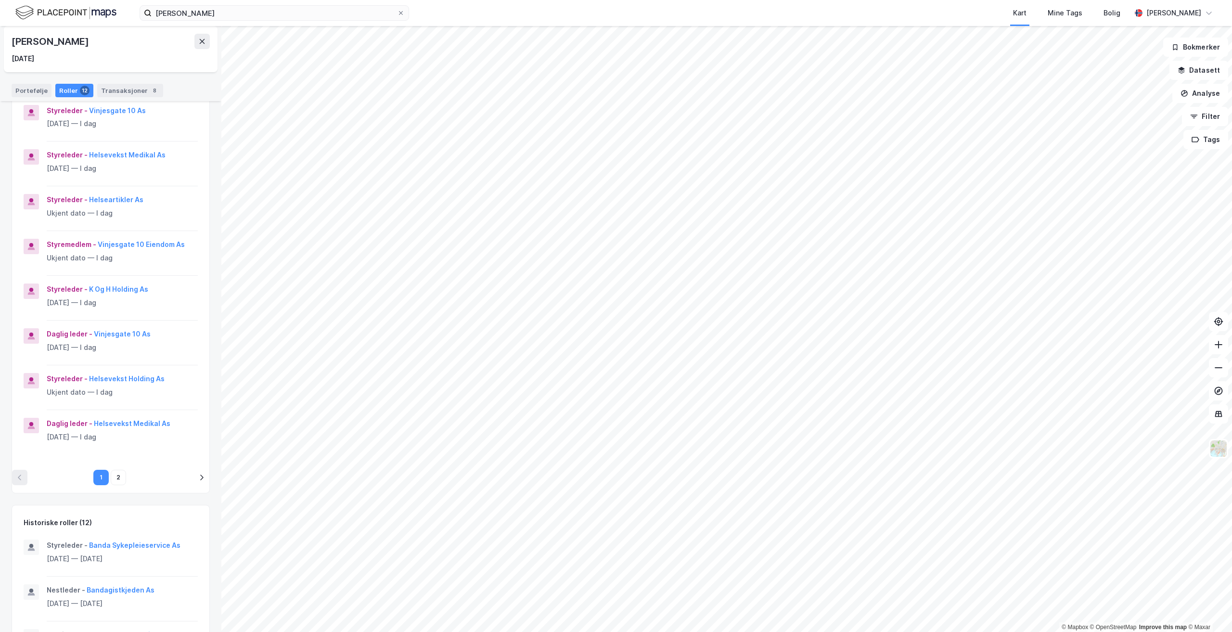
scroll to position [192, 0]
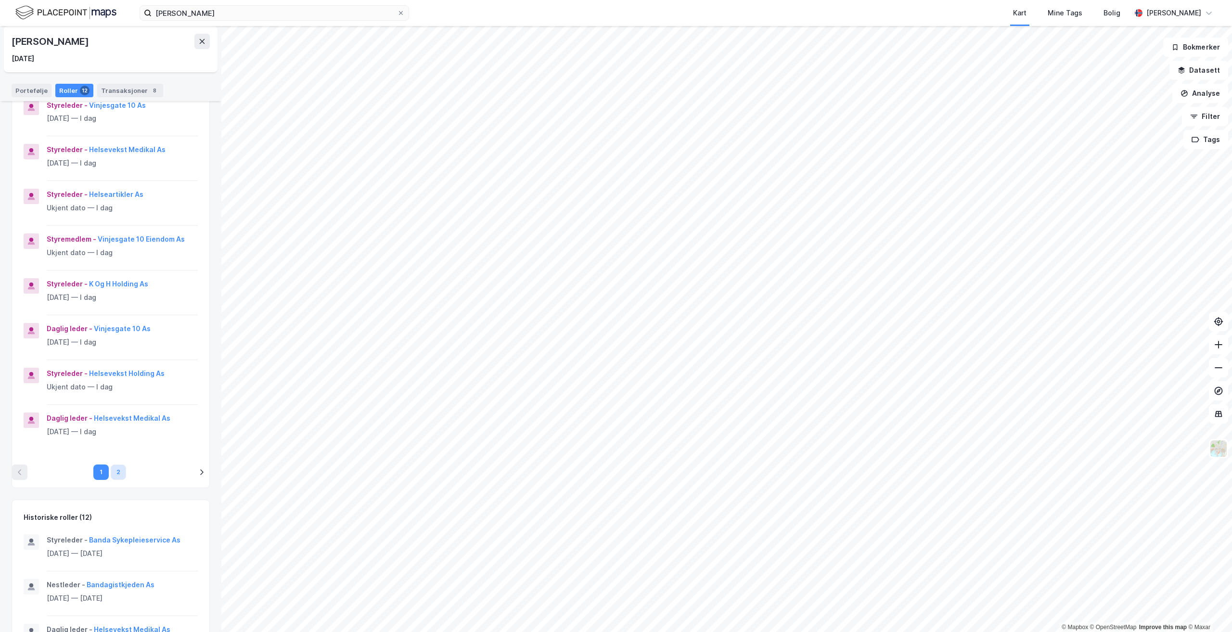
click at [111, 473] on button "2" at bounding box center [118, 471] width 15 height 15
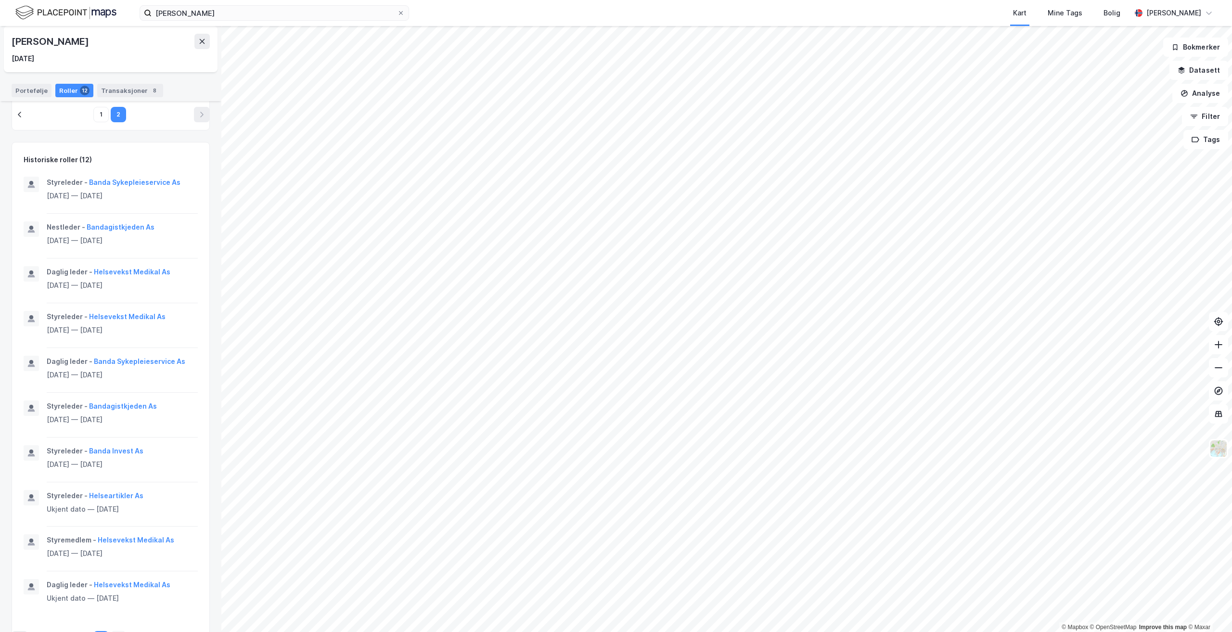
scroll to position [0, 0]
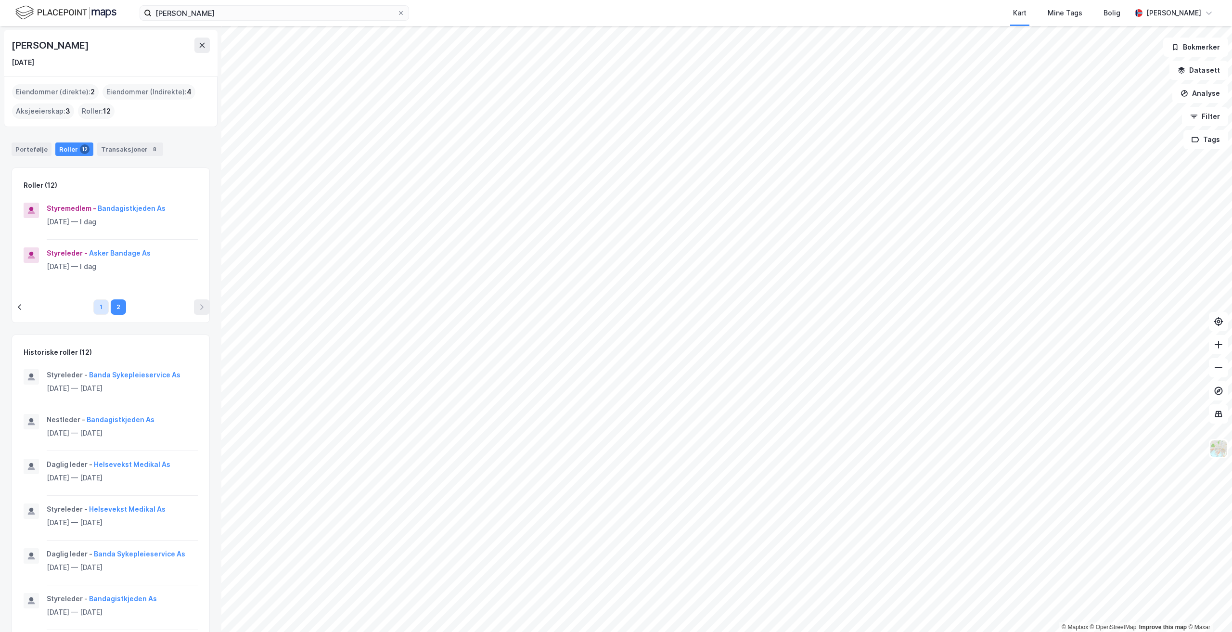
click at [95, 308] on button "1" at bounding box center [100, 306] width 15 height 15
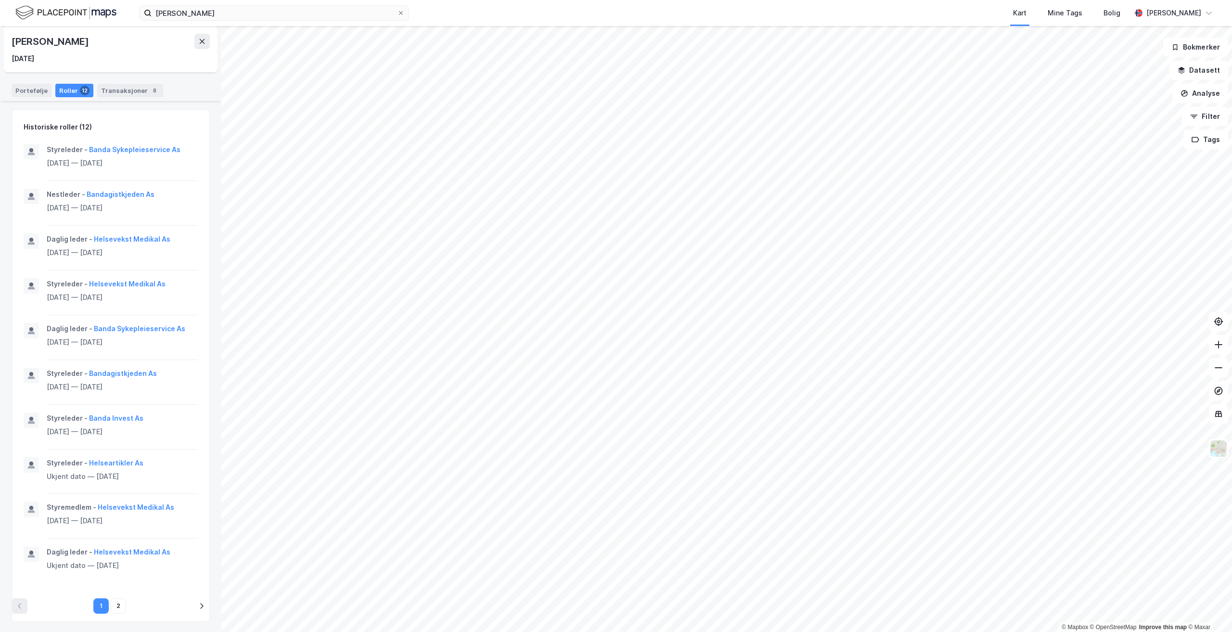
scroll to position [584, 0]
click at [117, 606] on button "2" at bounding box center [118, 604] width 15 height 15
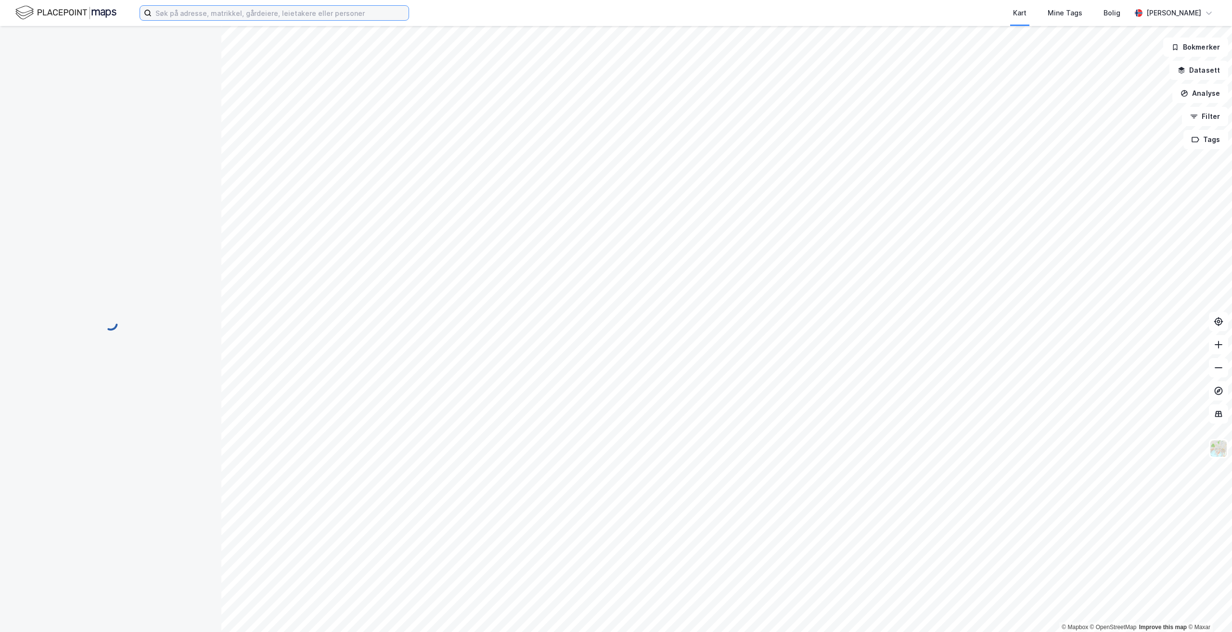
click at [320, 8] on input at bounding box center [280, 13] width 257 height 14
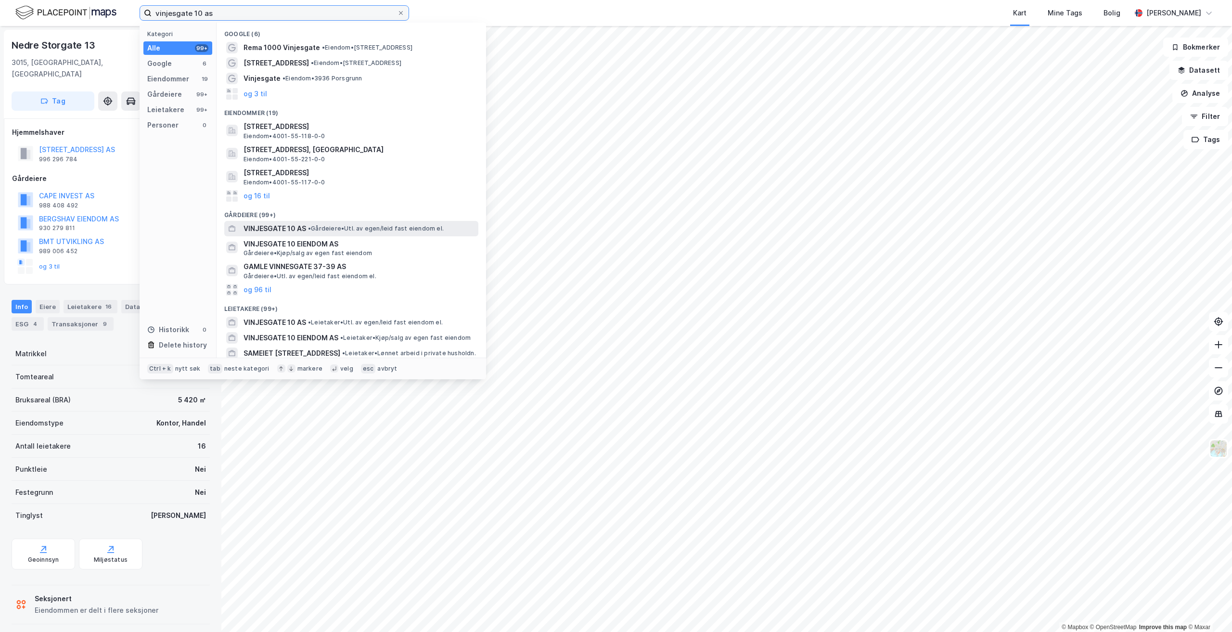
type input "vinjesgate 10 as"
click at [306, 227] on div "VINJESGATE 10 AS • Gårdeiere • Utl. av egen/leid fast eiendom el." at bounding box center [359, 229] width 233 height 12
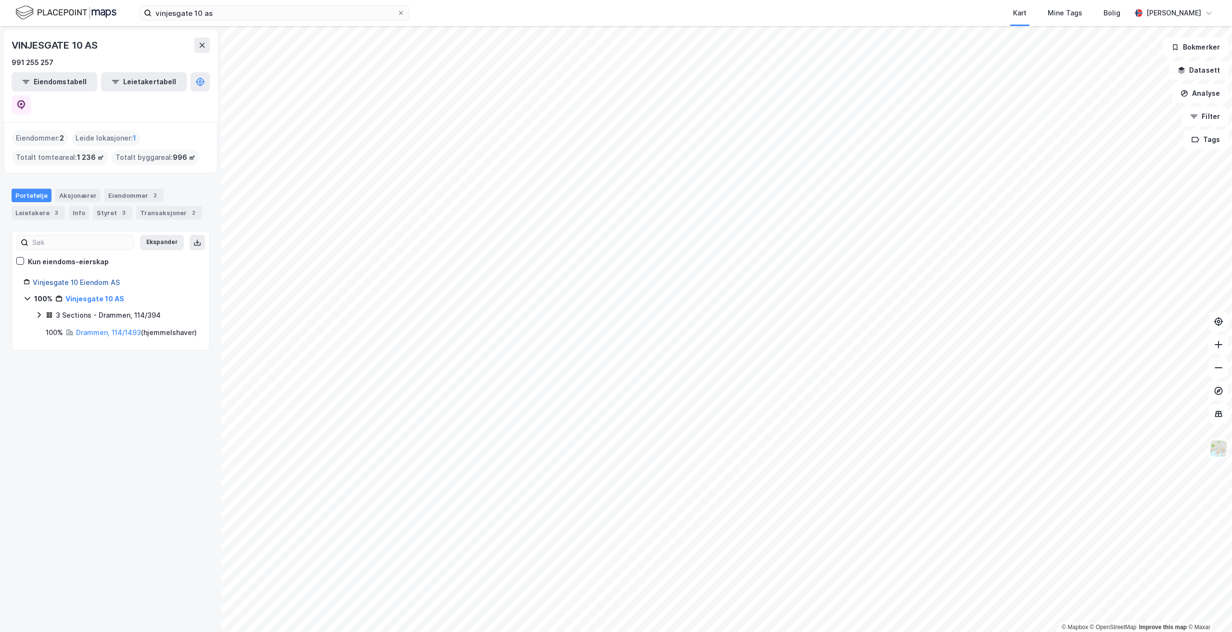
click at [67, 278] on link "Vinjesgate 10 Eiendom AS" at bounding box center [76, 282] width 87 height 8
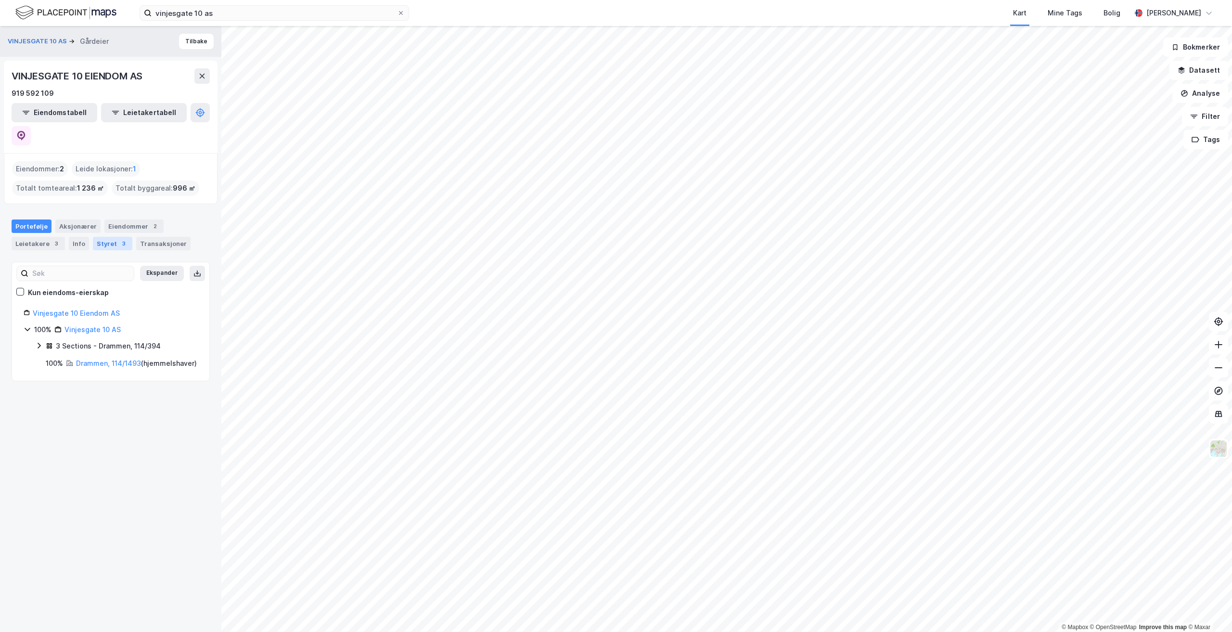
click at [104, 237] on div "Styret 3" at bounding box center [112, 243] width 39 height 13
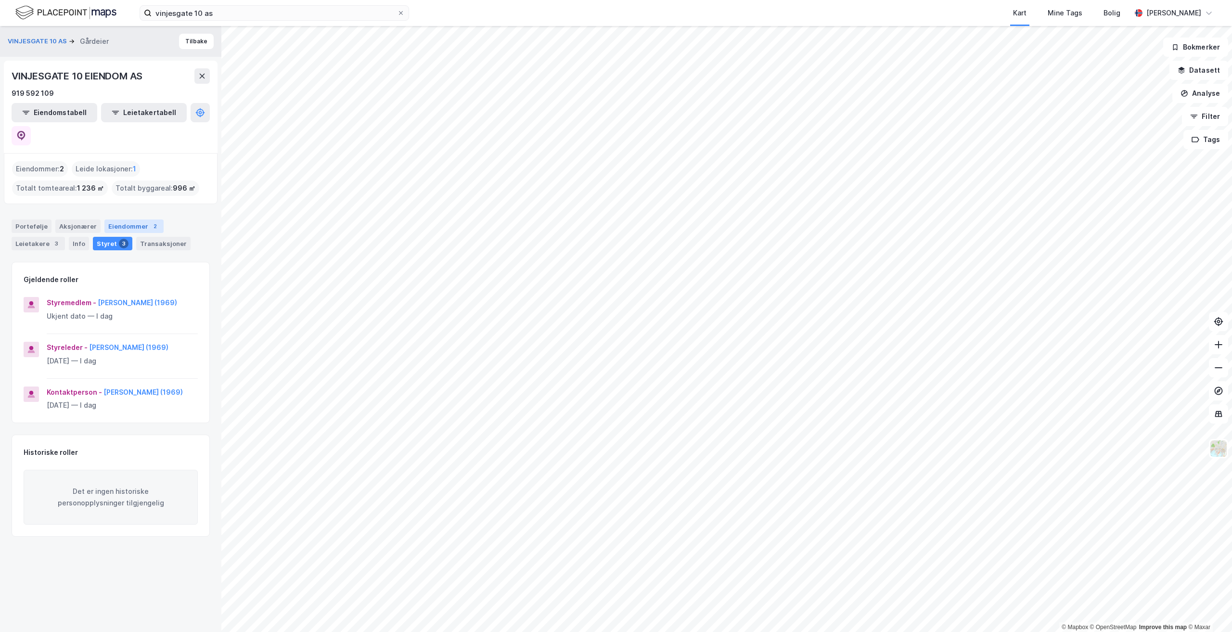
click at [122, 219] on div "Eiendommer 2" at bounding box center [133, 225] width 59 height 13
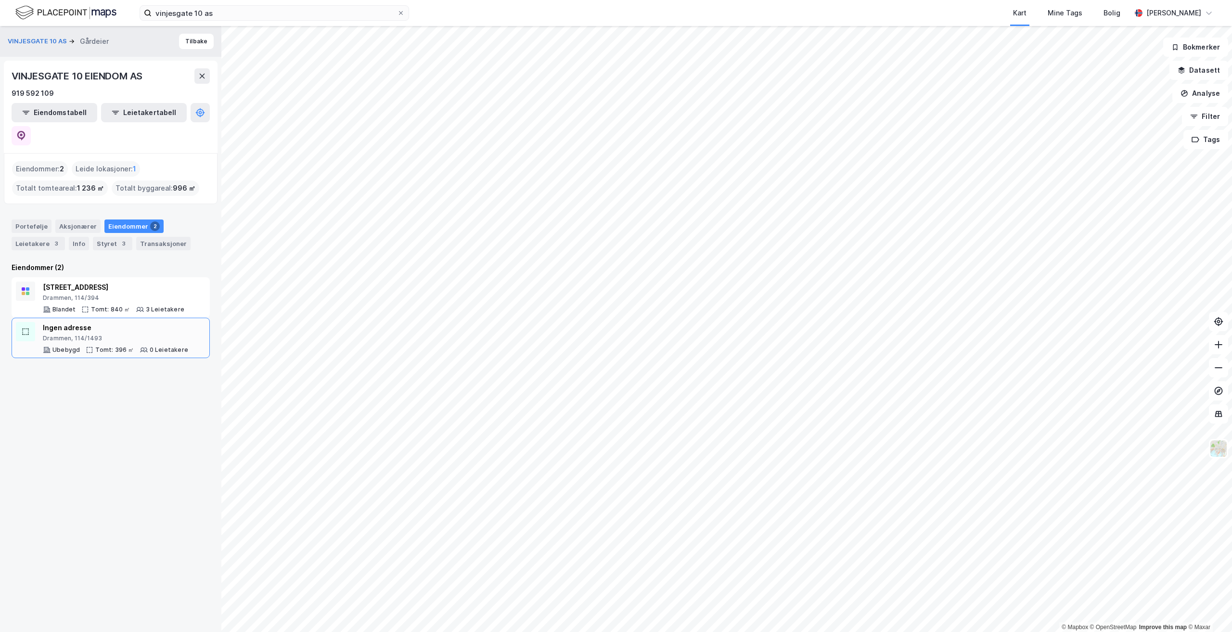
click at [121, 322] on div "Ingen adresse" at bounding box center [115, 328] width 145 height 12
